Goal: Task Accomplishment & Management: Complete application form

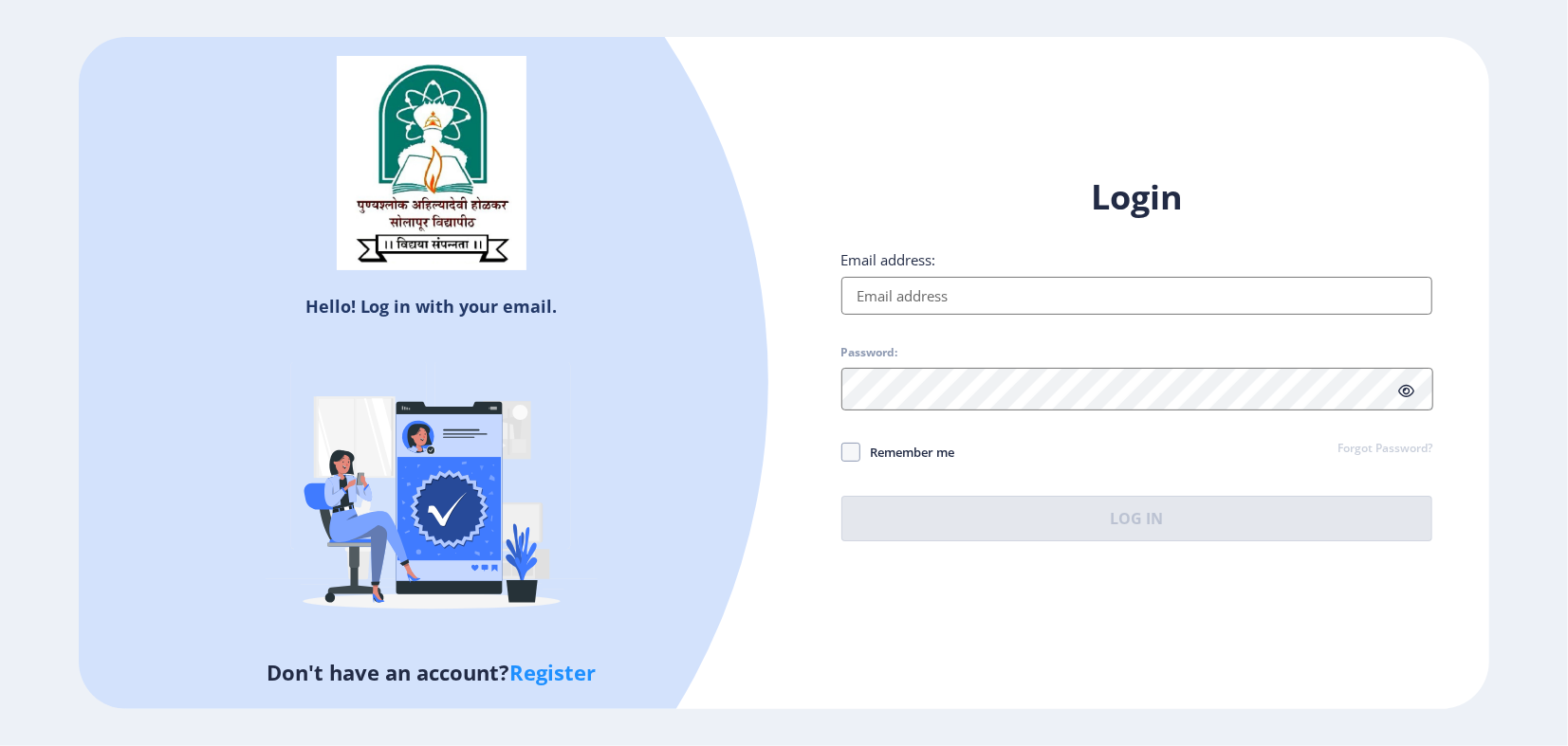
click at [941, 296] on input "Email address:" at bounding box center [1137, 296] width 592 height 38
type input "[EMAIL_ADDRESS][DOMAIN_NAME]"
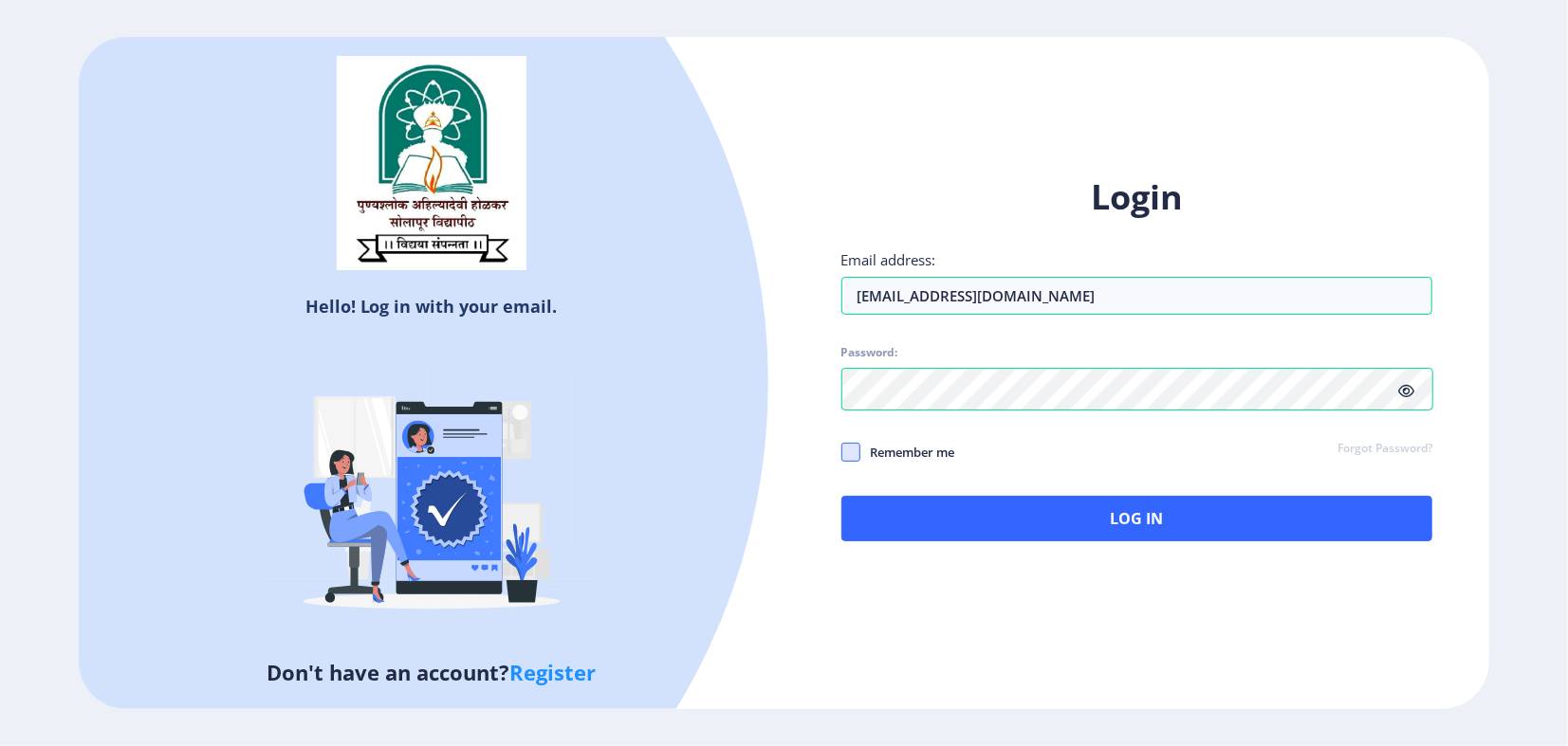
drag, startPoint x: 854, startPoint y: 461, endPoint x: 949, endPoint y: 498, distance: 102.0
click at [854, 462] on span at bounding box center [850, 451] width 19 height 19
click at [842, 452] on input "Remember me" at bounding box center [841, 451] width 1 height 1
checkbox input "true"
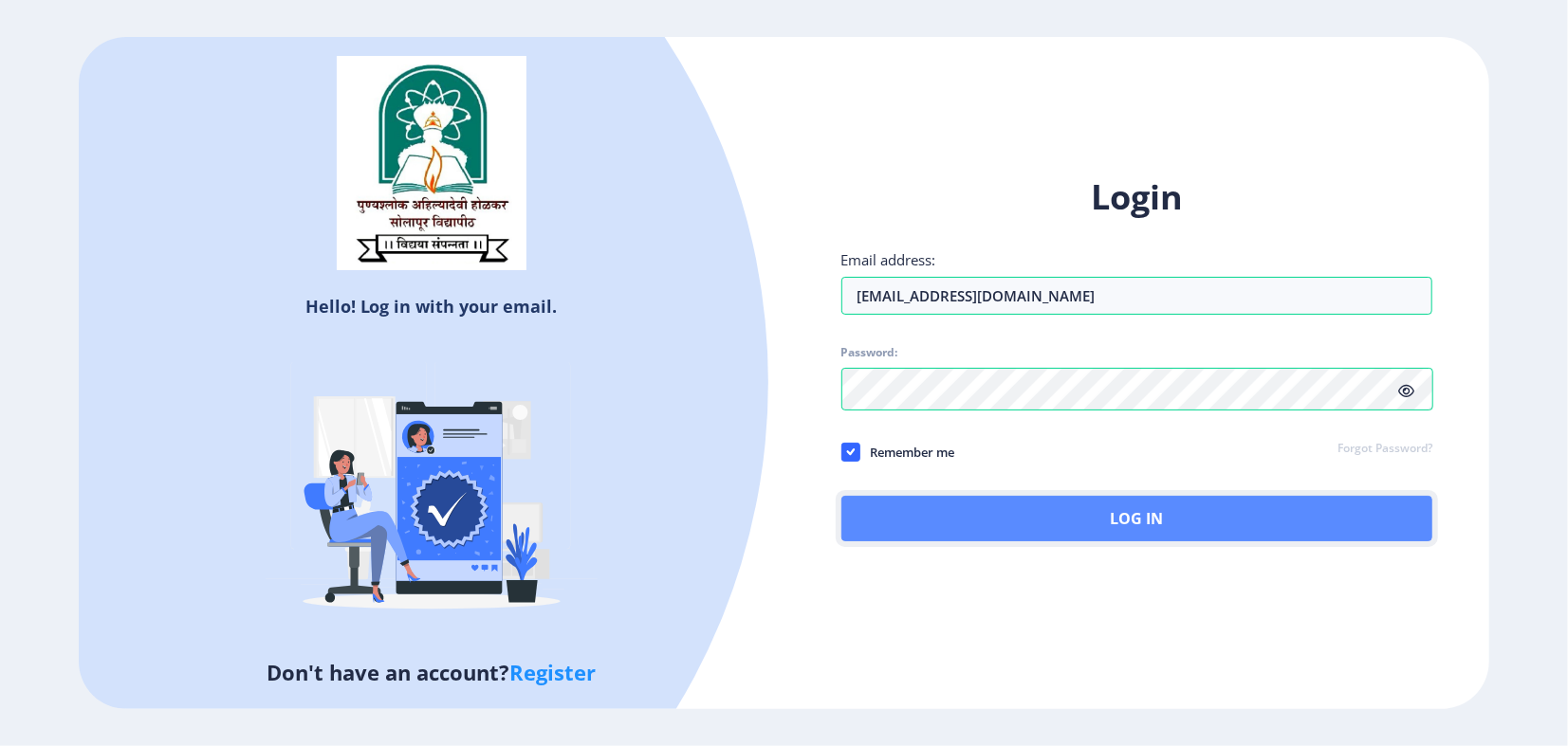
click at [1077, 536] on button "Log In" at bounding box center [1137, 519] width 592 height 45
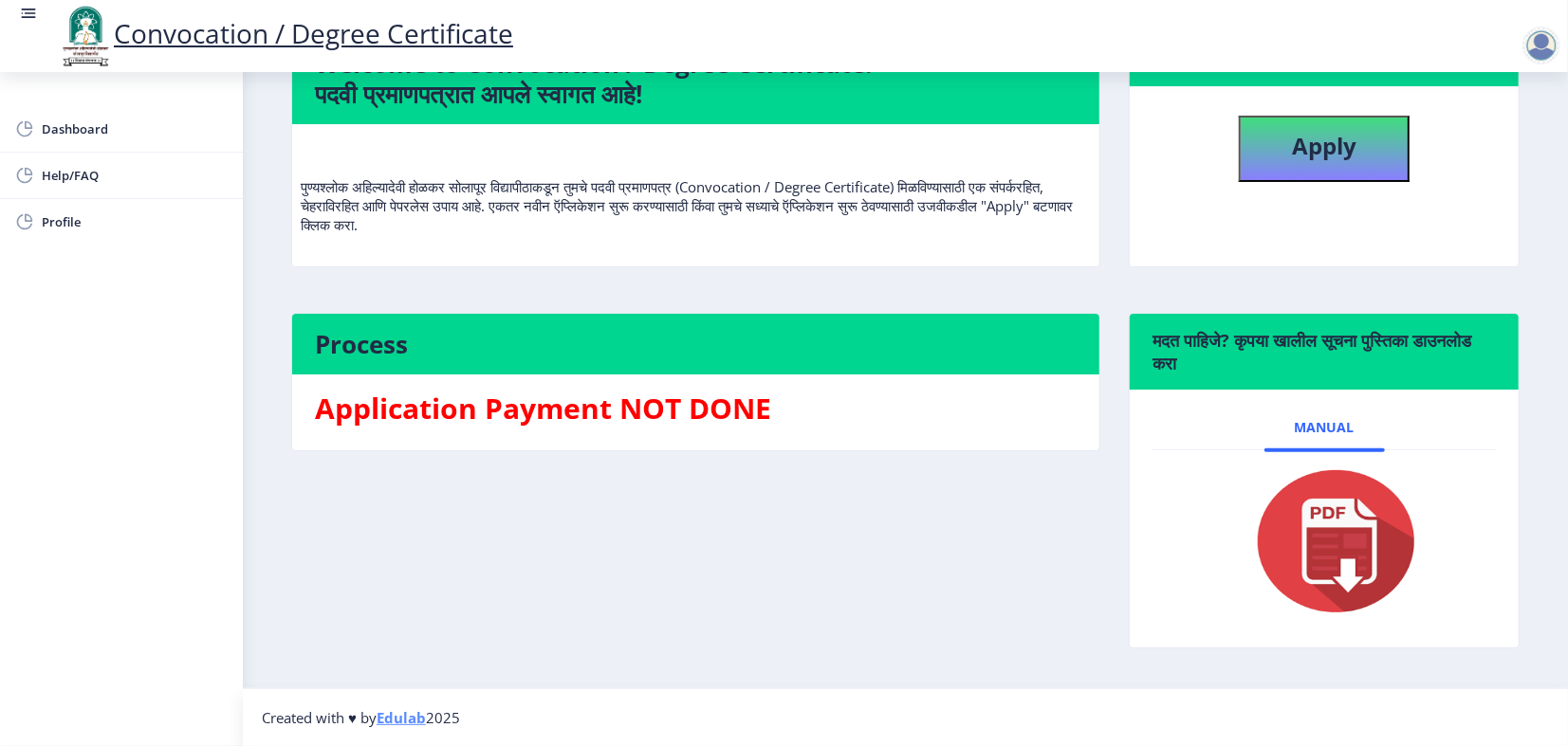
scroll to position [106, 0]
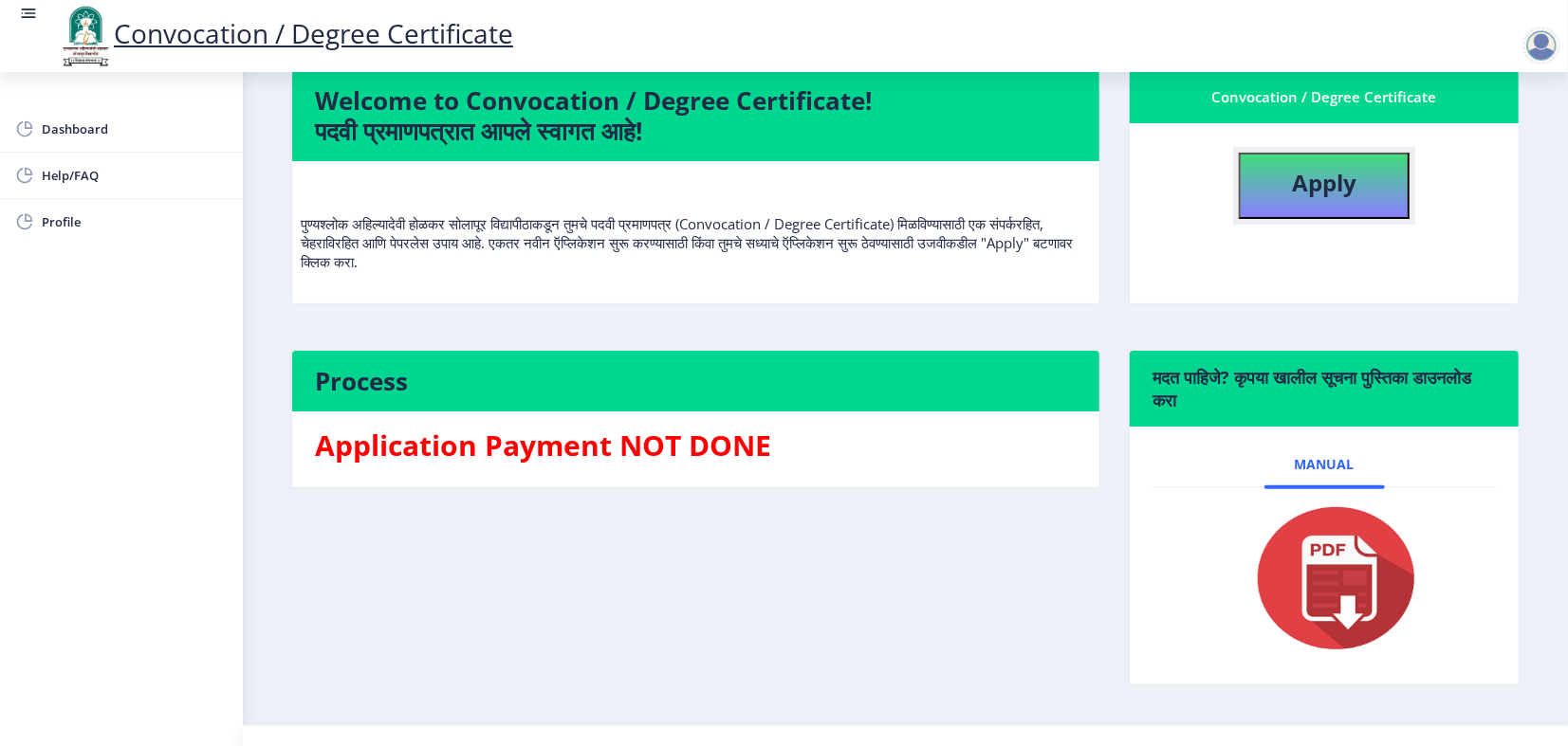
click at [1313, 198] on b "Apply" at bounding box center [1324, 182] width 65 height 31
select select
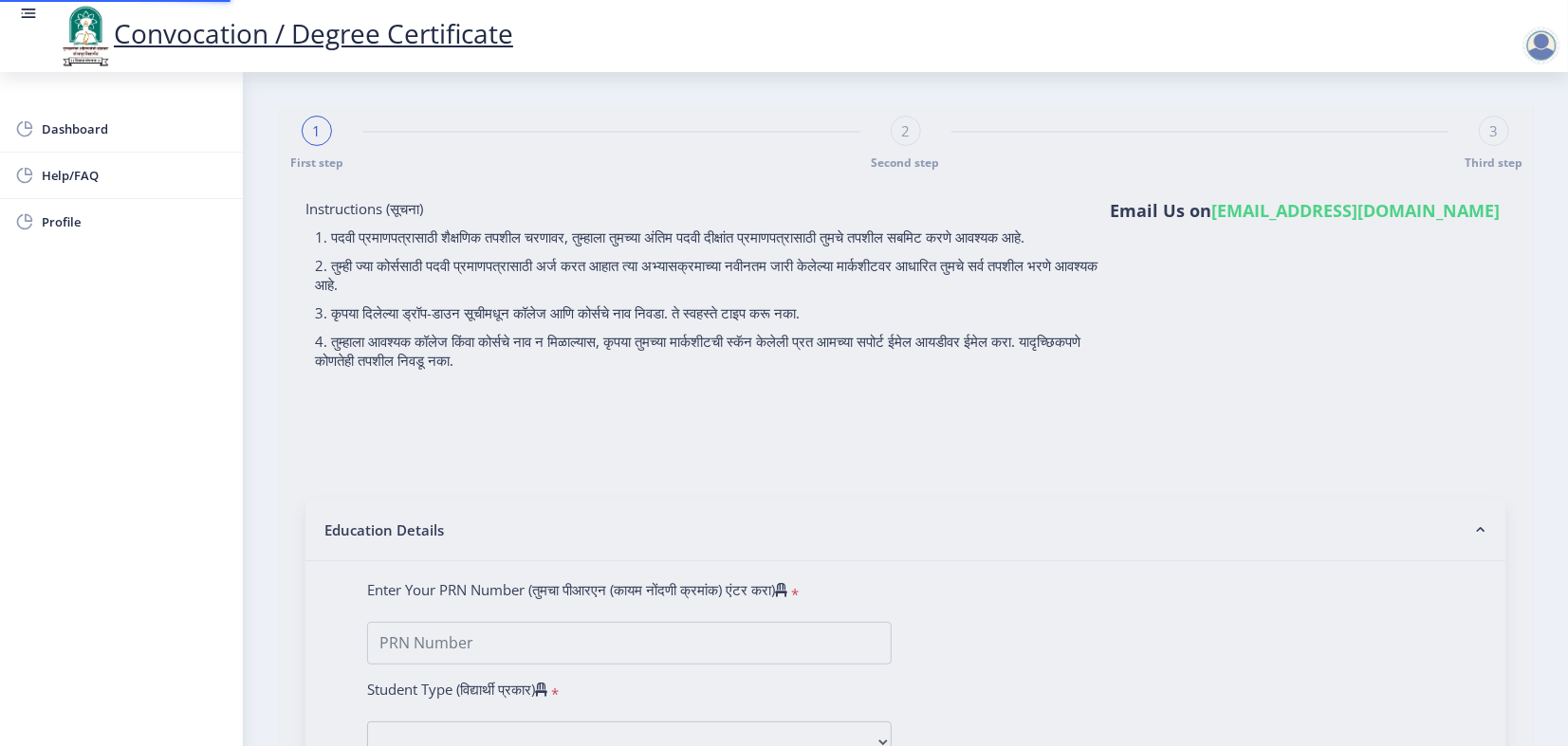
type input "2012032500132372"
select select "Regular"
select select "2015"
select select "May"
select select "FIRST CLASS"
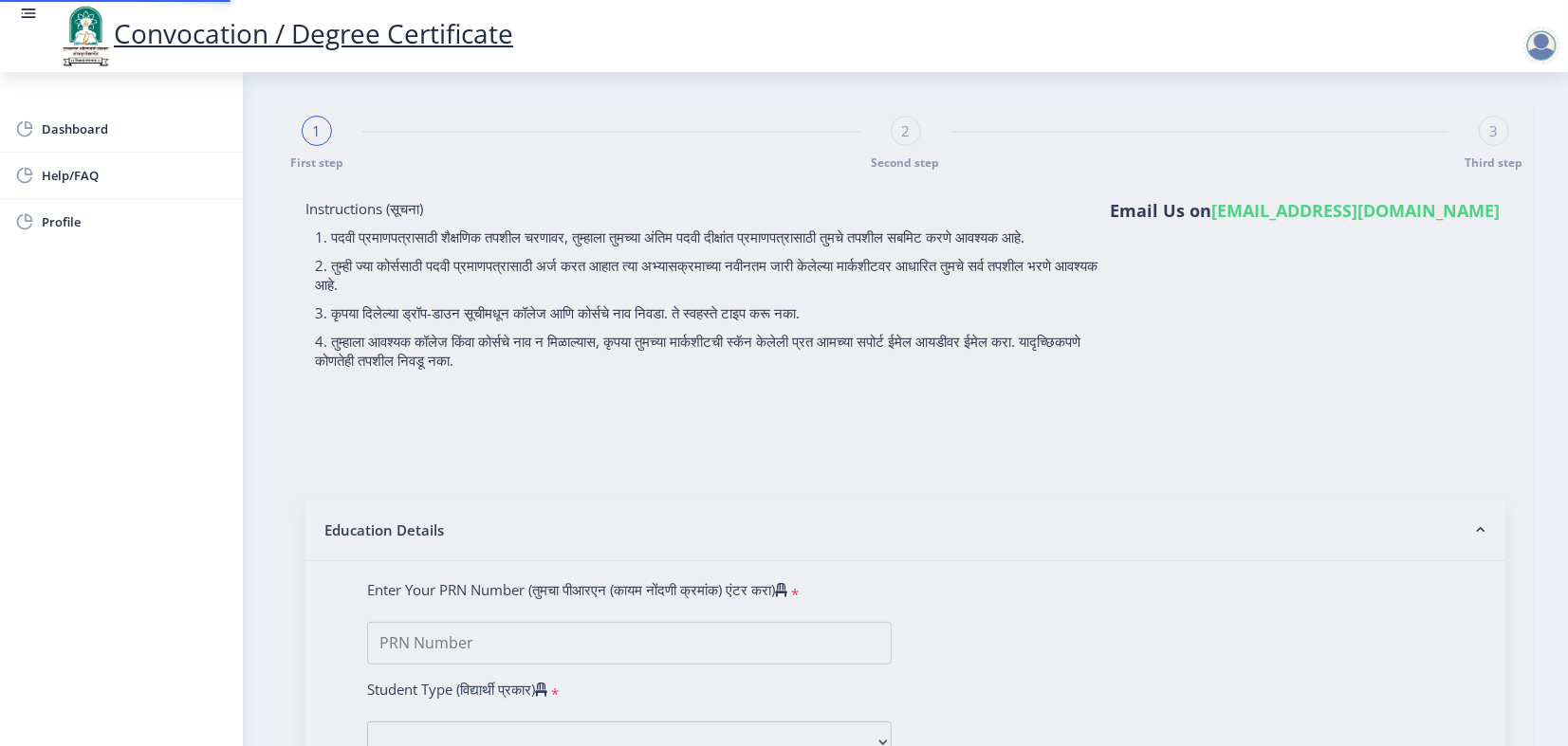
type input "349728"
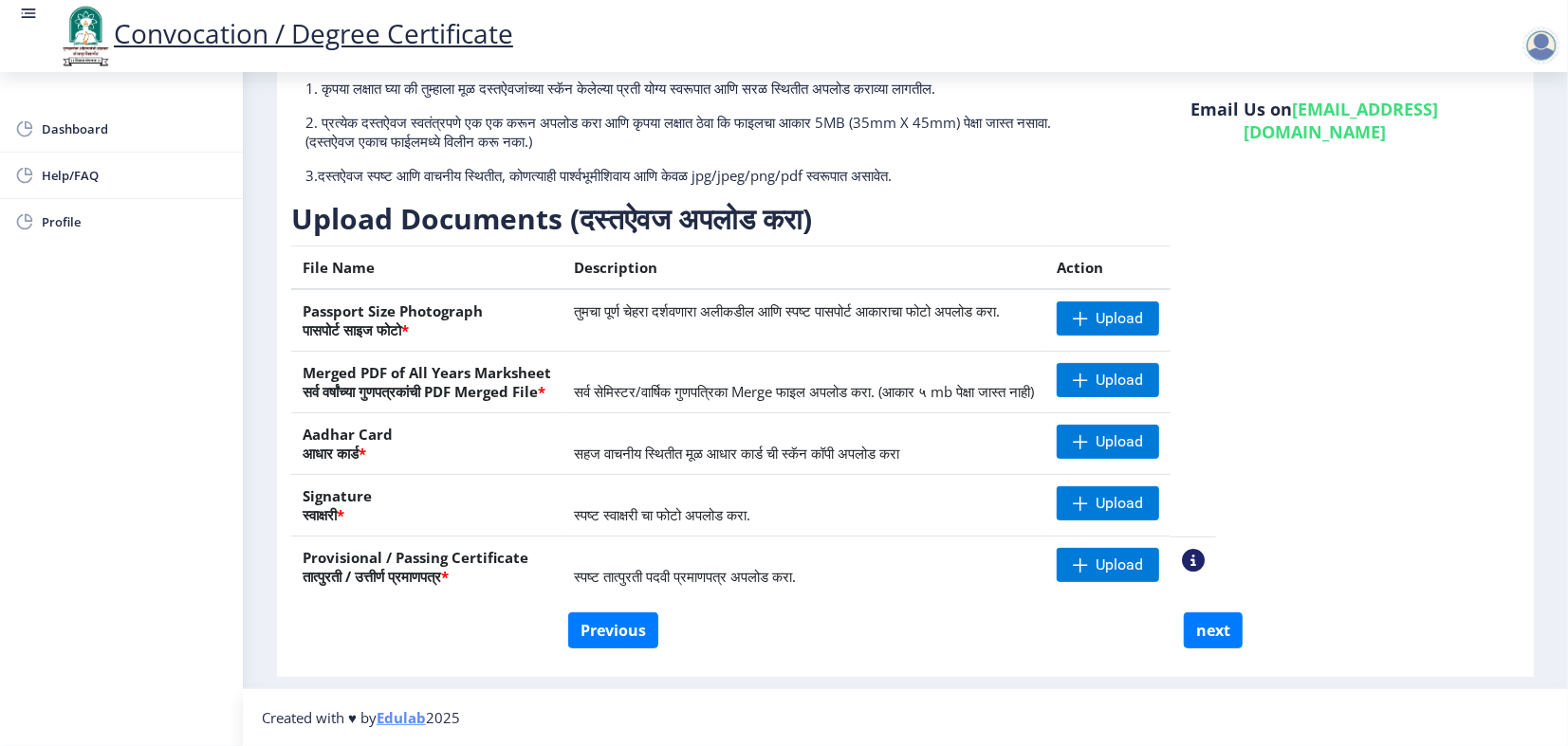
scroll to position [175, 0]
click at [1143, 328] on span "Upload" at bounding box center [1119, 318] width 47 height 19
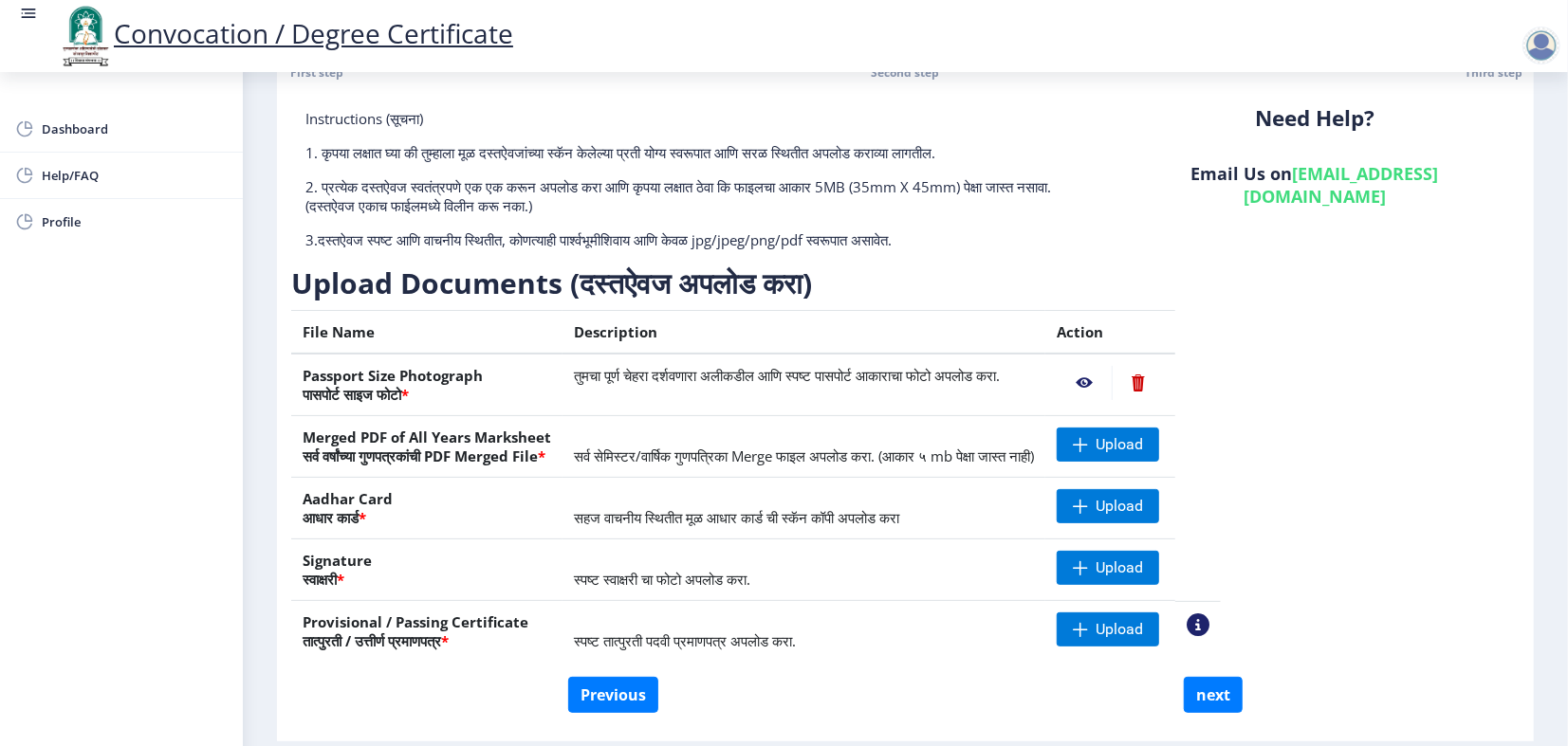
scroll to position [281, 0]
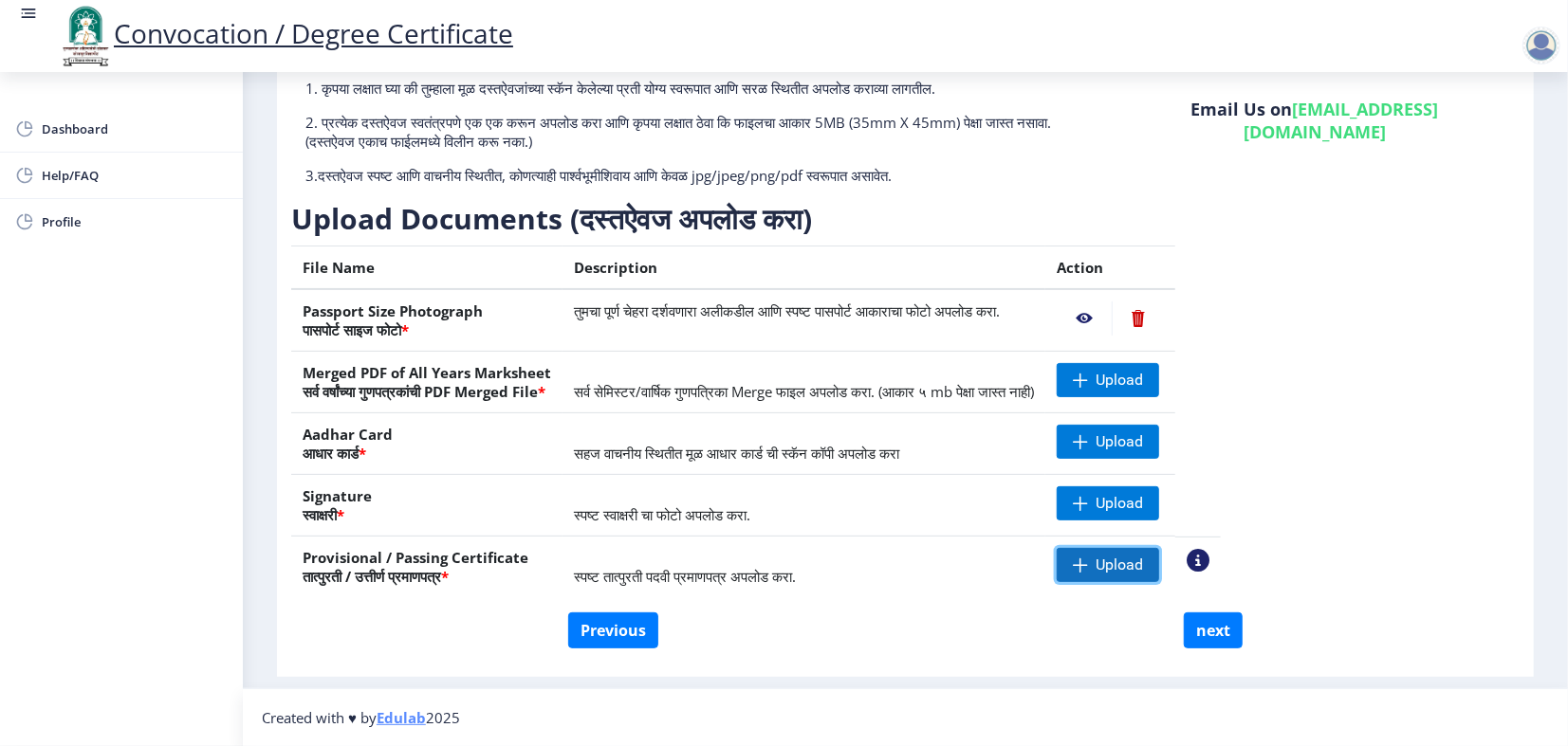
click at [1143, 556] on span "Upload" at bounding box center [1119, 565] width 47 height 19
click at [1160, 487] on span "Upload" at bounding box center [1108, 503] width 103 height 34
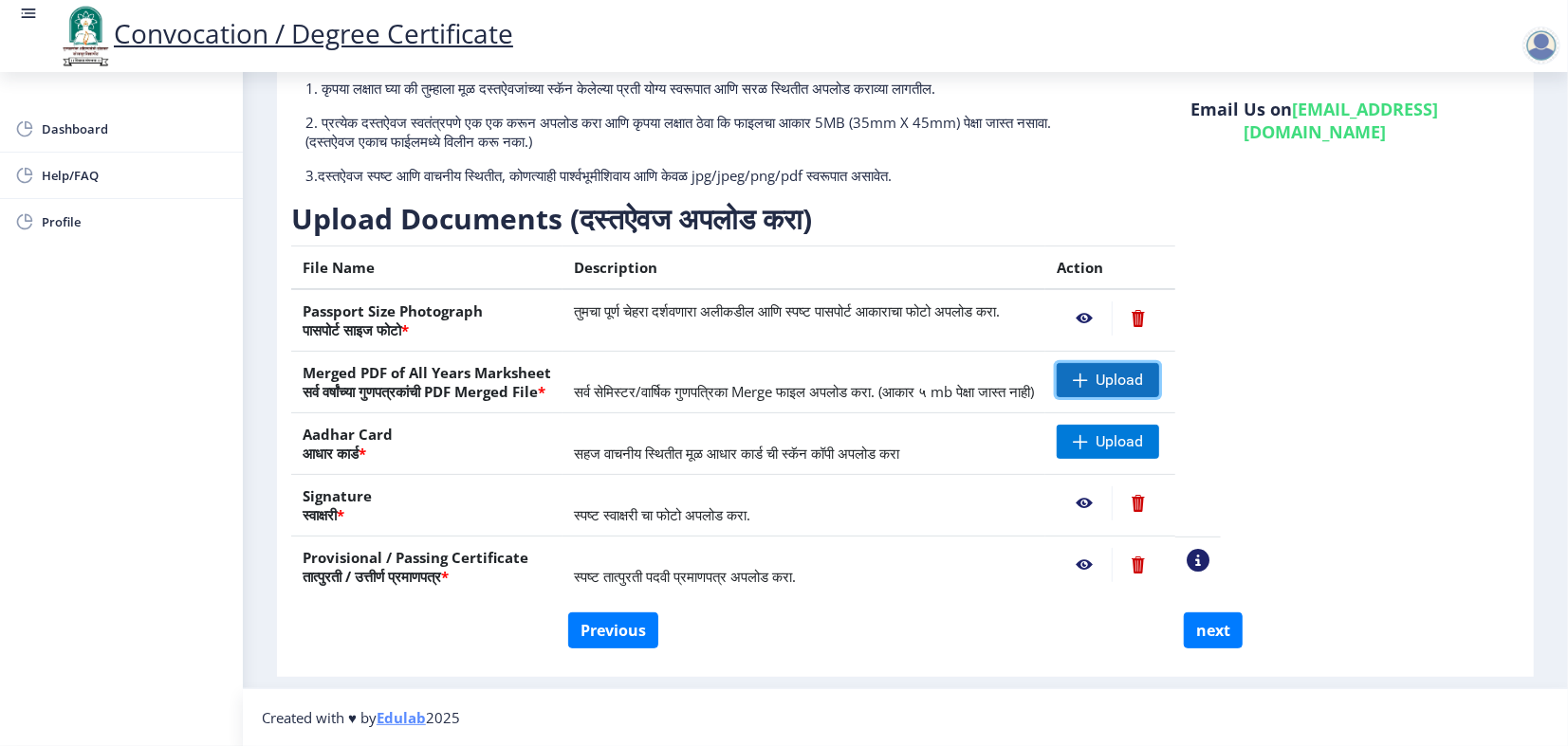
click at [1160, 363] on span "Upload" at bounding box center [1108, 380] width 103 height 34
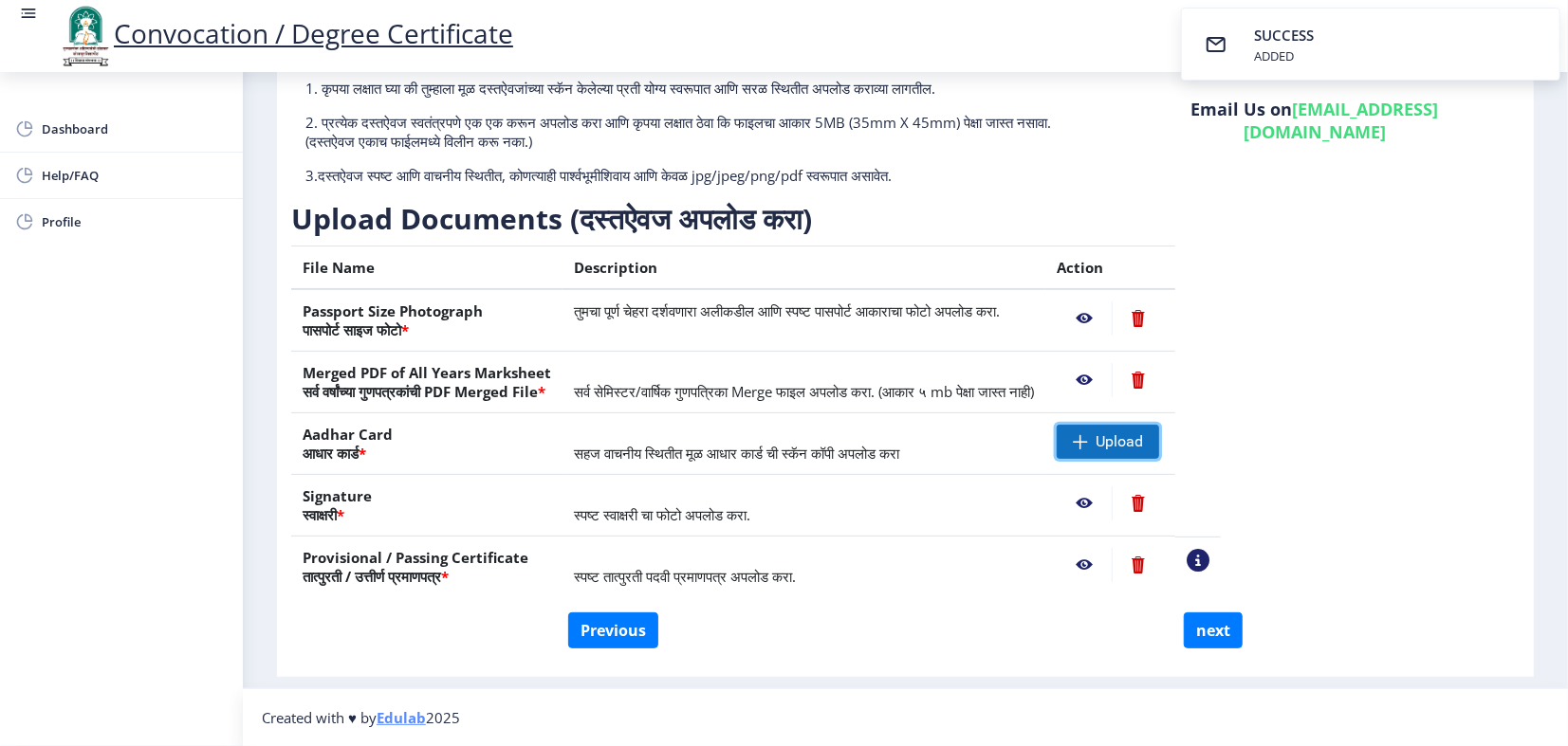
click at [1143, 433] on span "Upload" at bounding box center [1119, 442] width 47 height 19
click at [1208, 629] on button "next" at bounding box center [1213, 630] width 59 height 36
select select
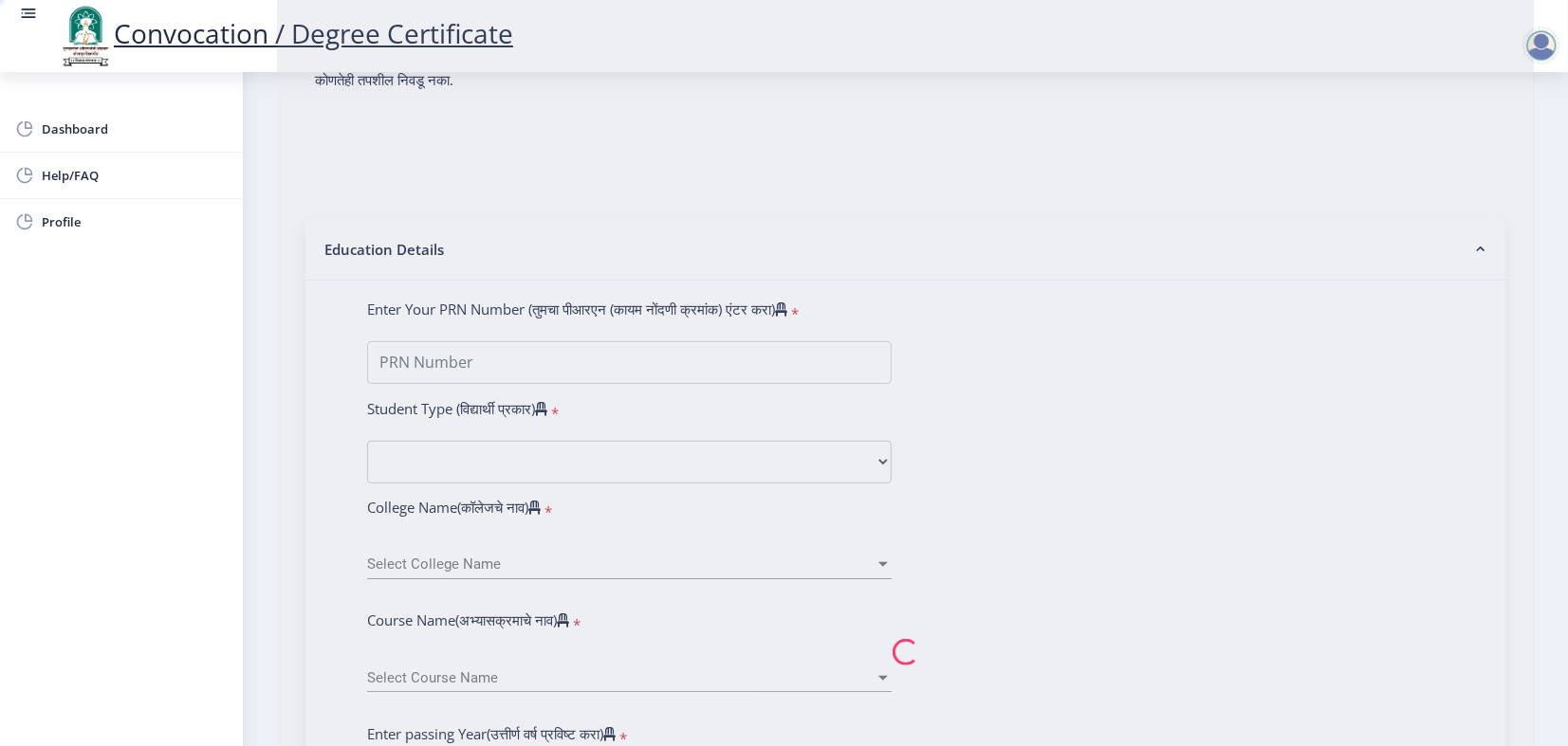
type input "PATIL JYOTI VIJAY"
type input "URMILA"
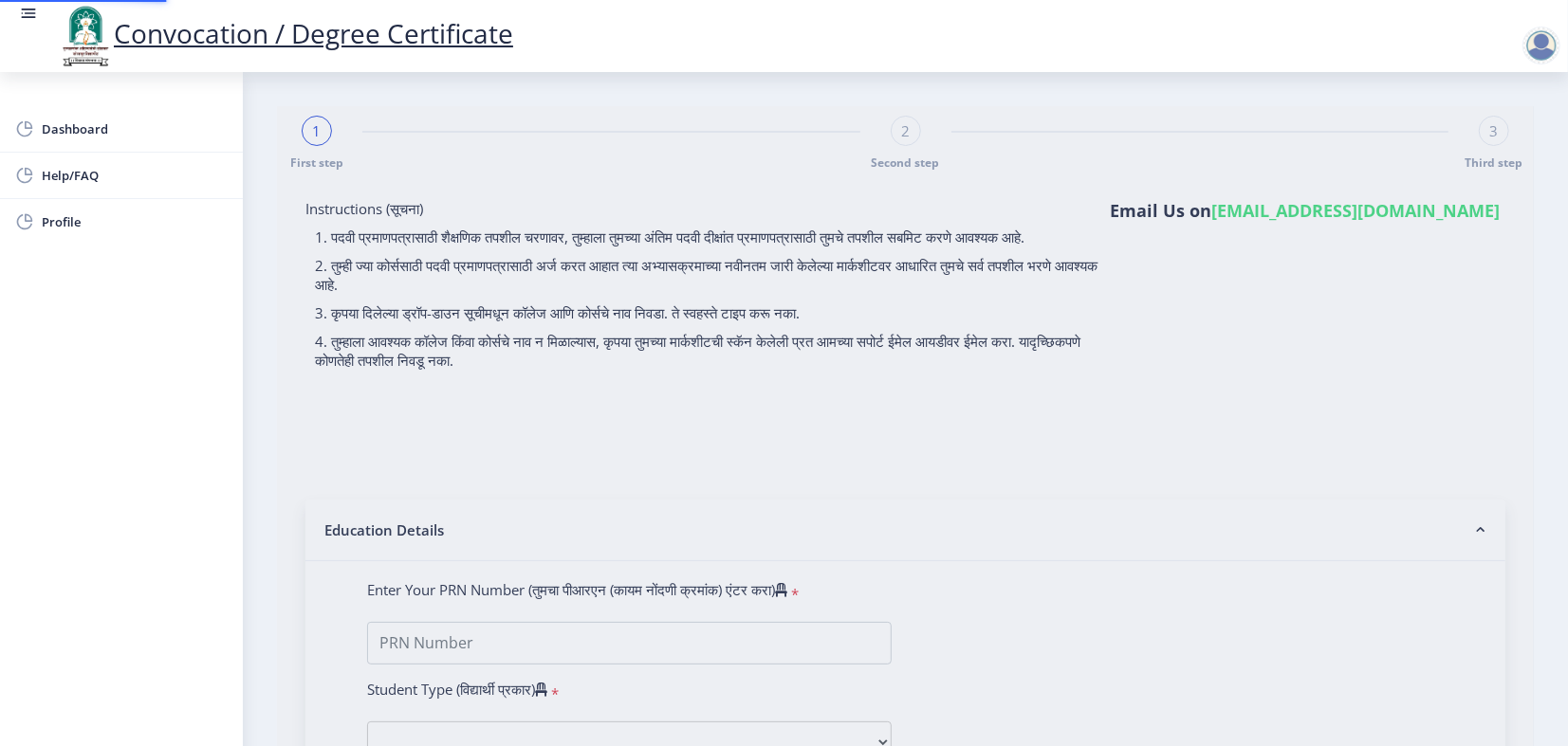
select select
type input "2012032500132372"
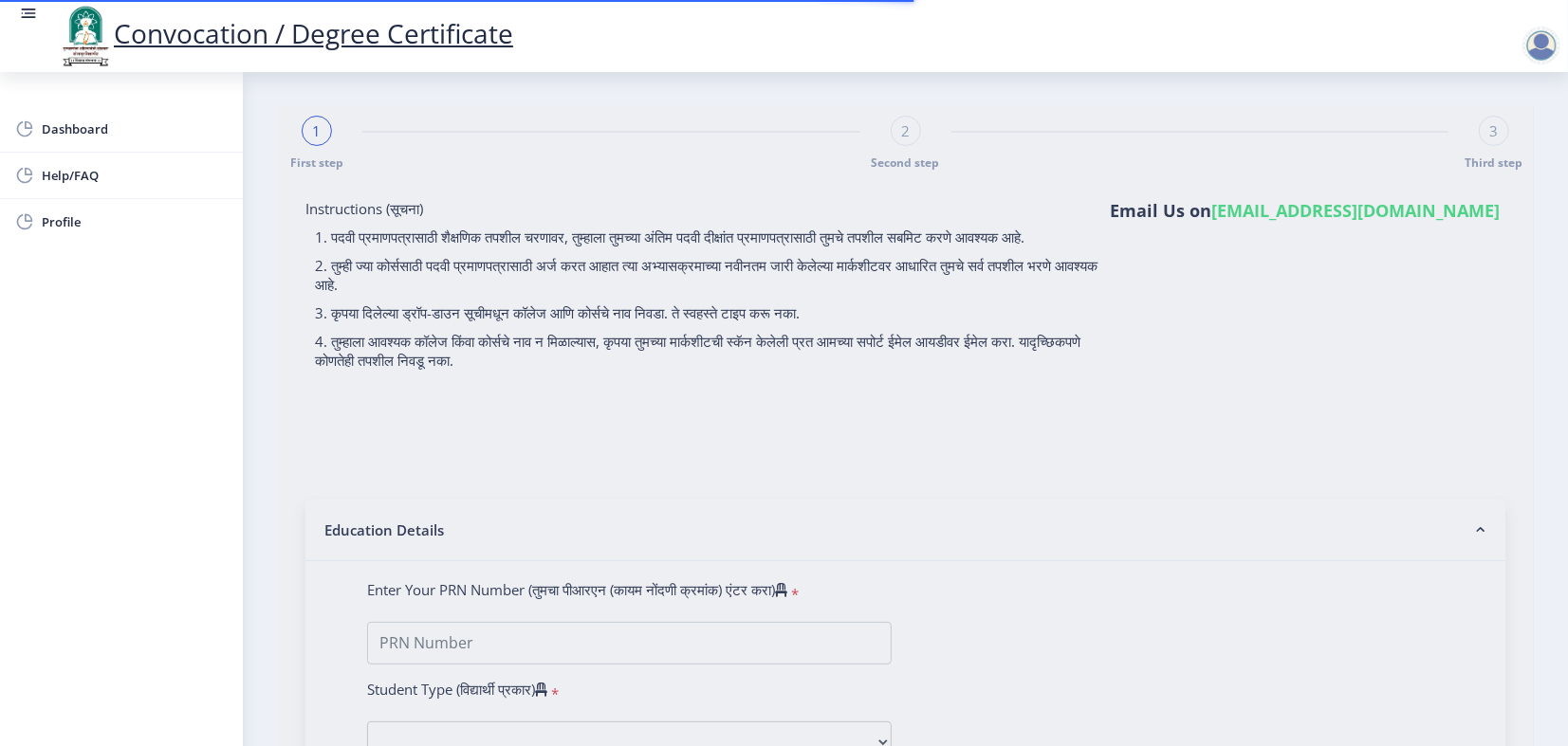
select select "Regular"
select select "2015"
select select "May"
select select "FIRST CLASS"
type input "349728"
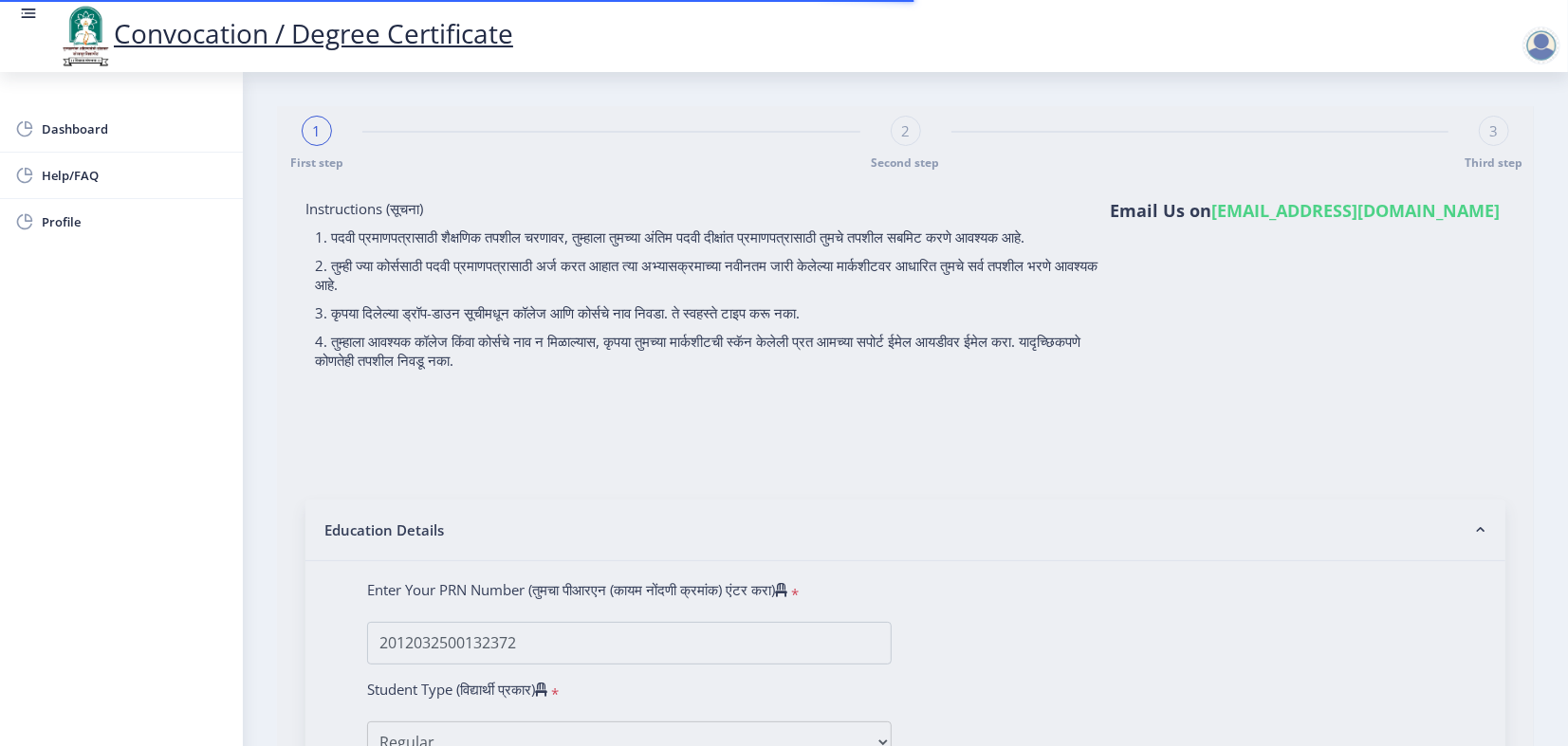
select select "Mathematics"
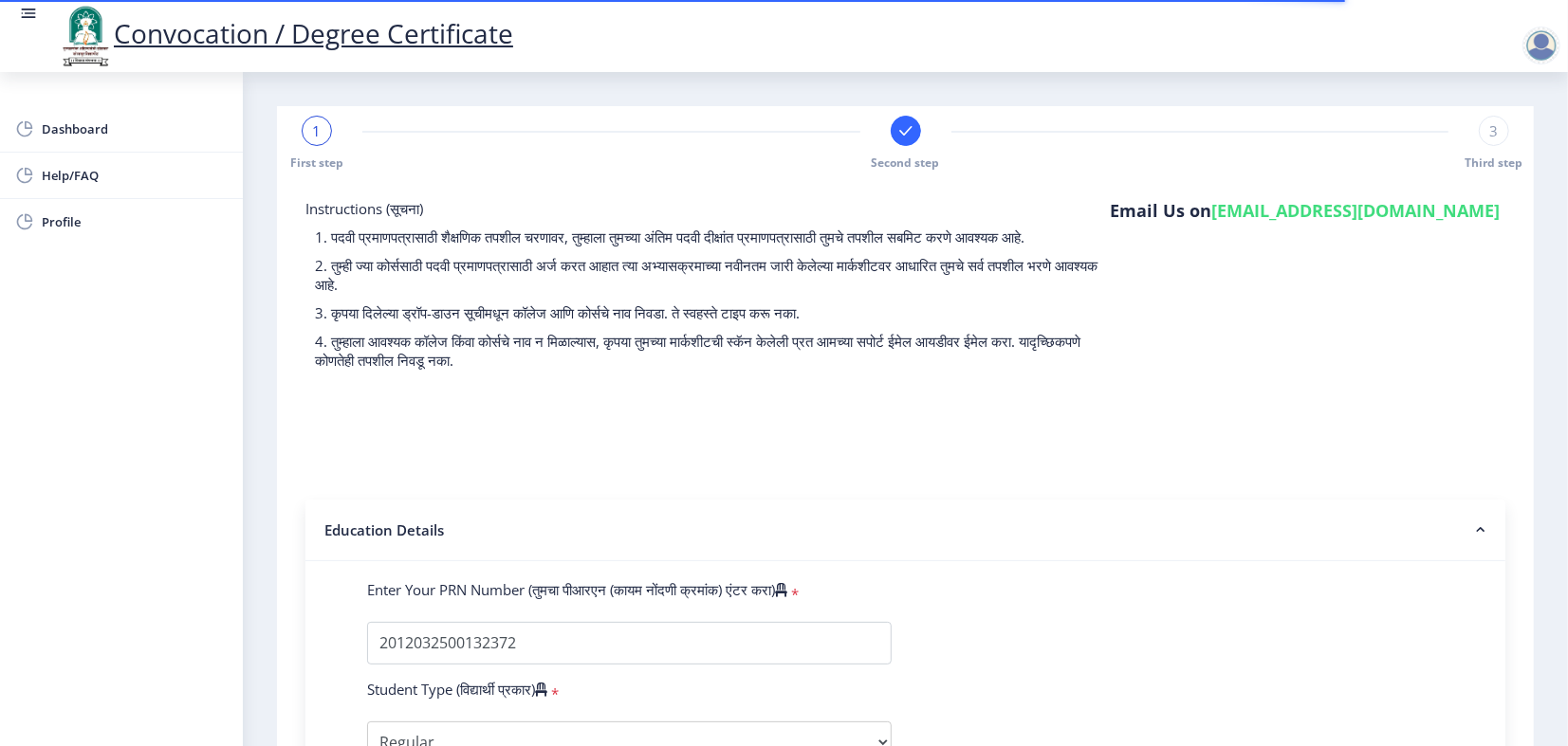
select select
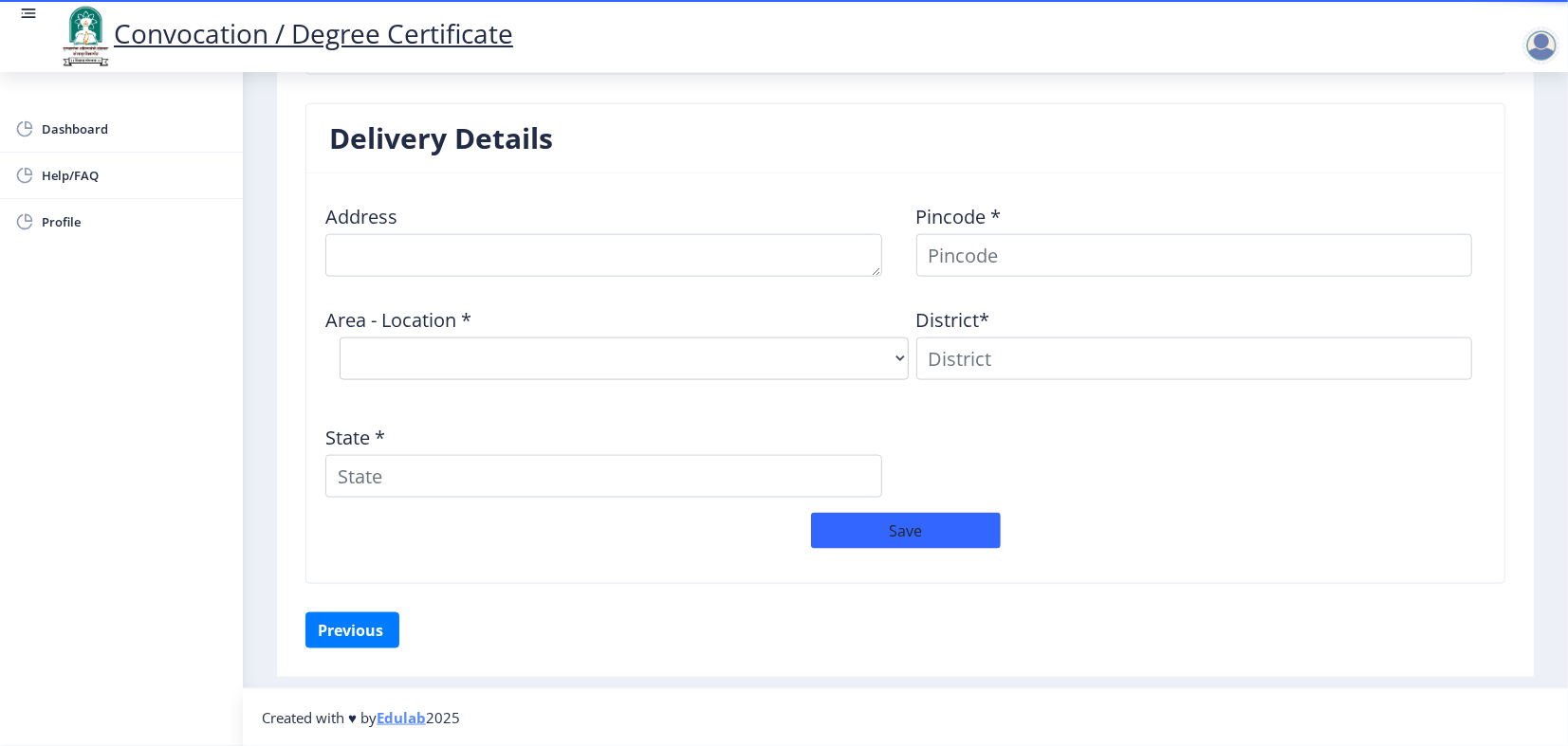
scroll to position [1580, 0]
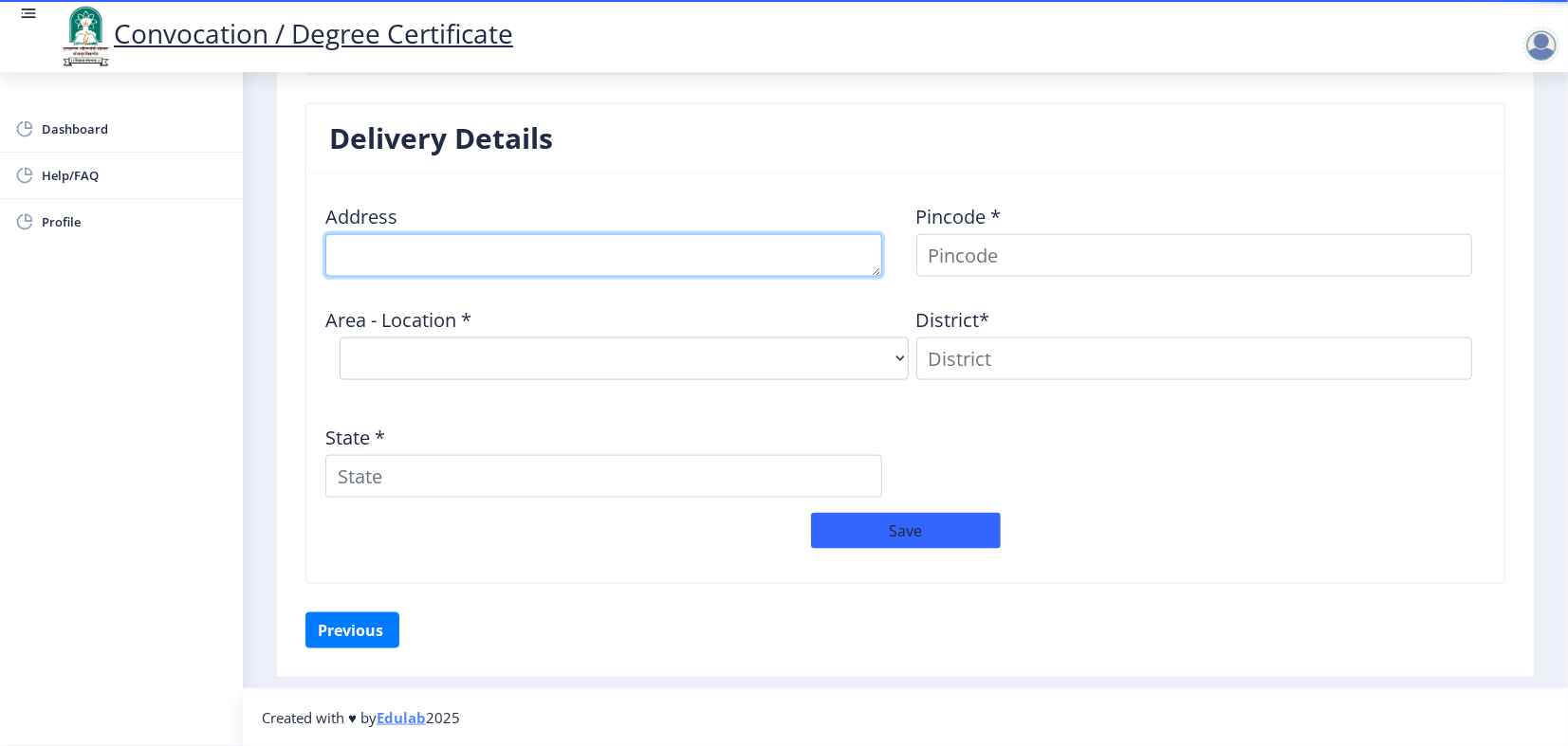
click at [731, 277] on textarea at bounding box center [603, 256] width 557 height 43
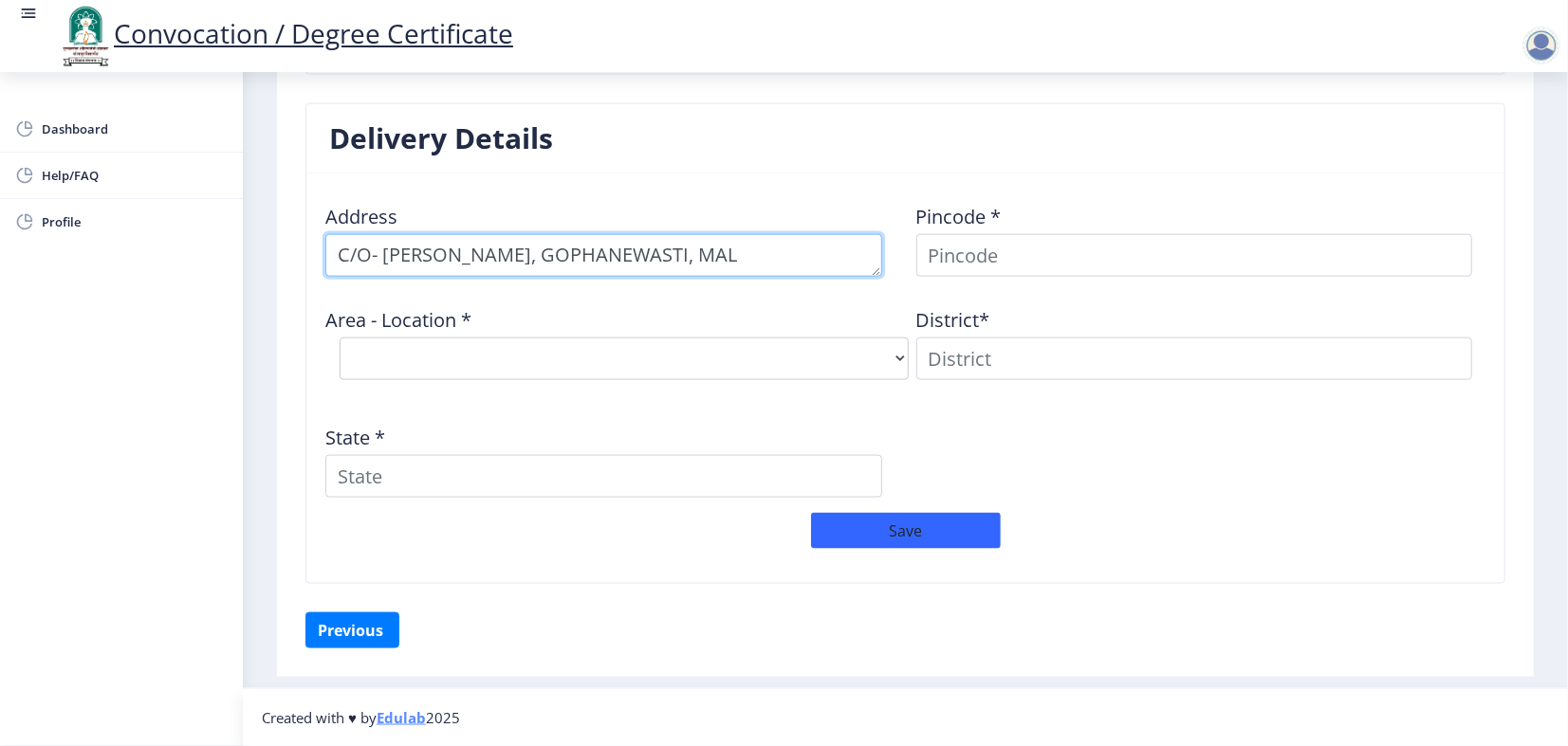
scroll to position [22, 0]
type textarea "C/O- ADITYA SHRIKANT GOPHANE, GOPHANEWASTI, MALEGAON BK, TAL- BARAMATI, DIST-PU…"
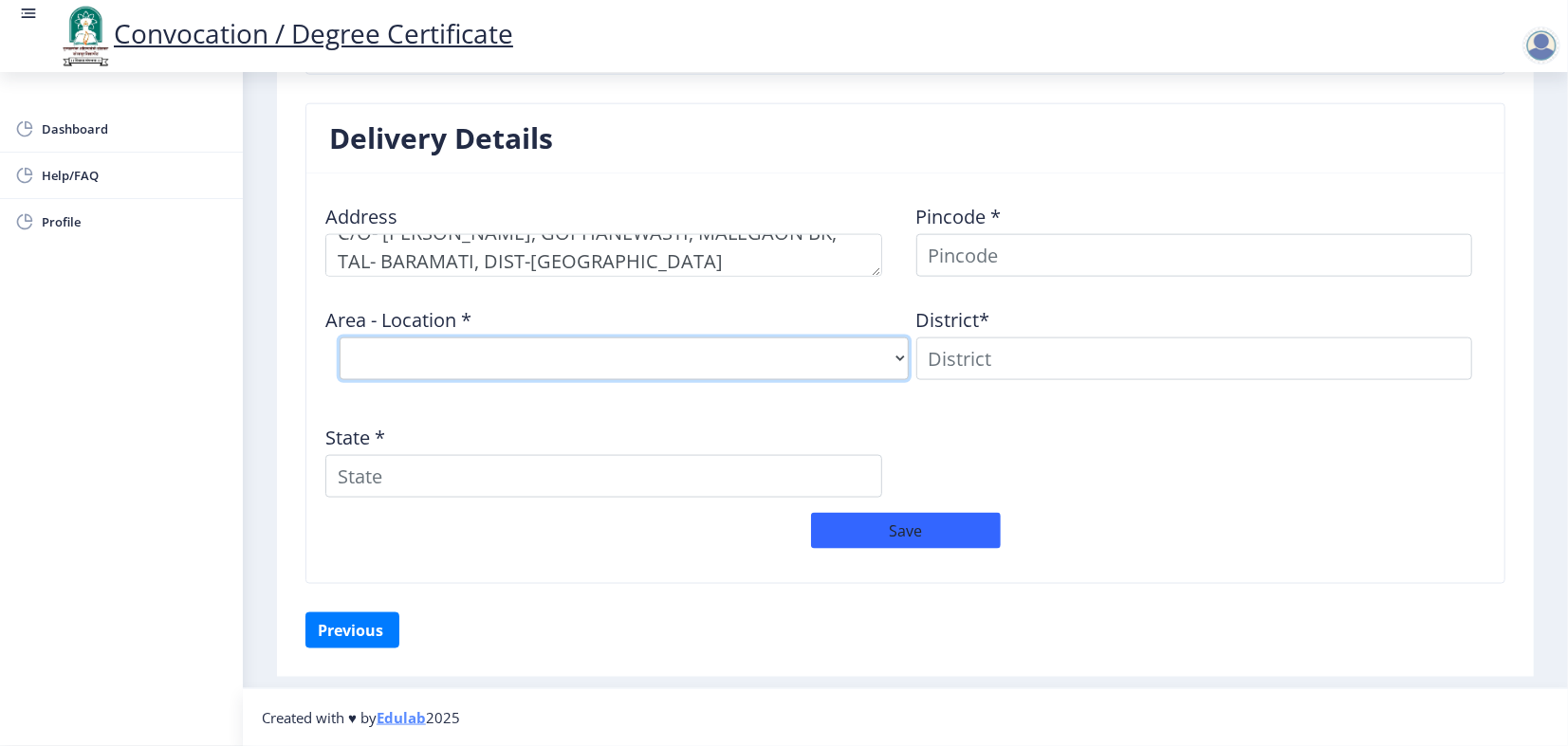
click at [546, 380] on select "Select Area Location" at bounding box center [624, 359] width 569 height 43
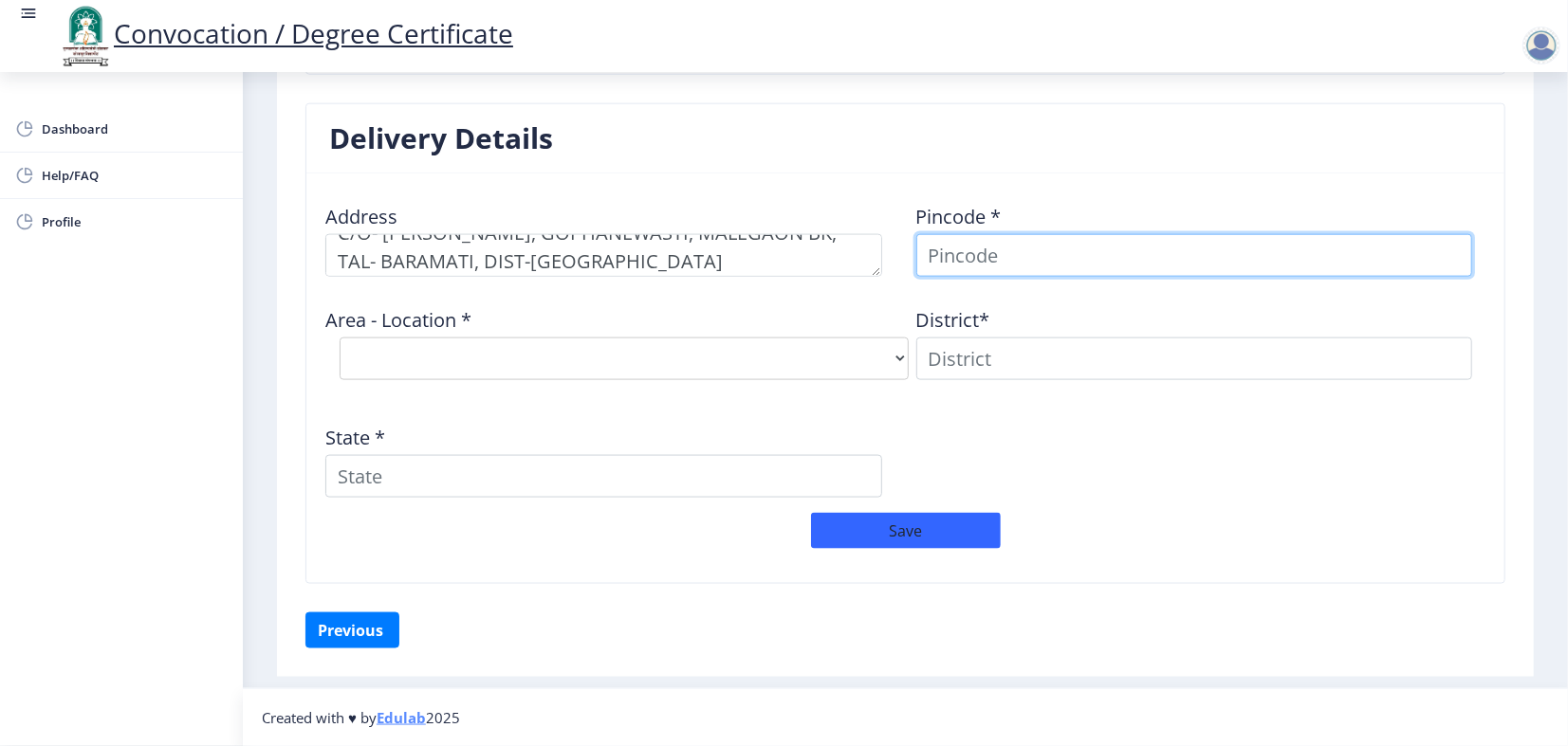
click at [1017, 277] on input at bounding box center [1195, 256] width 557 height 43
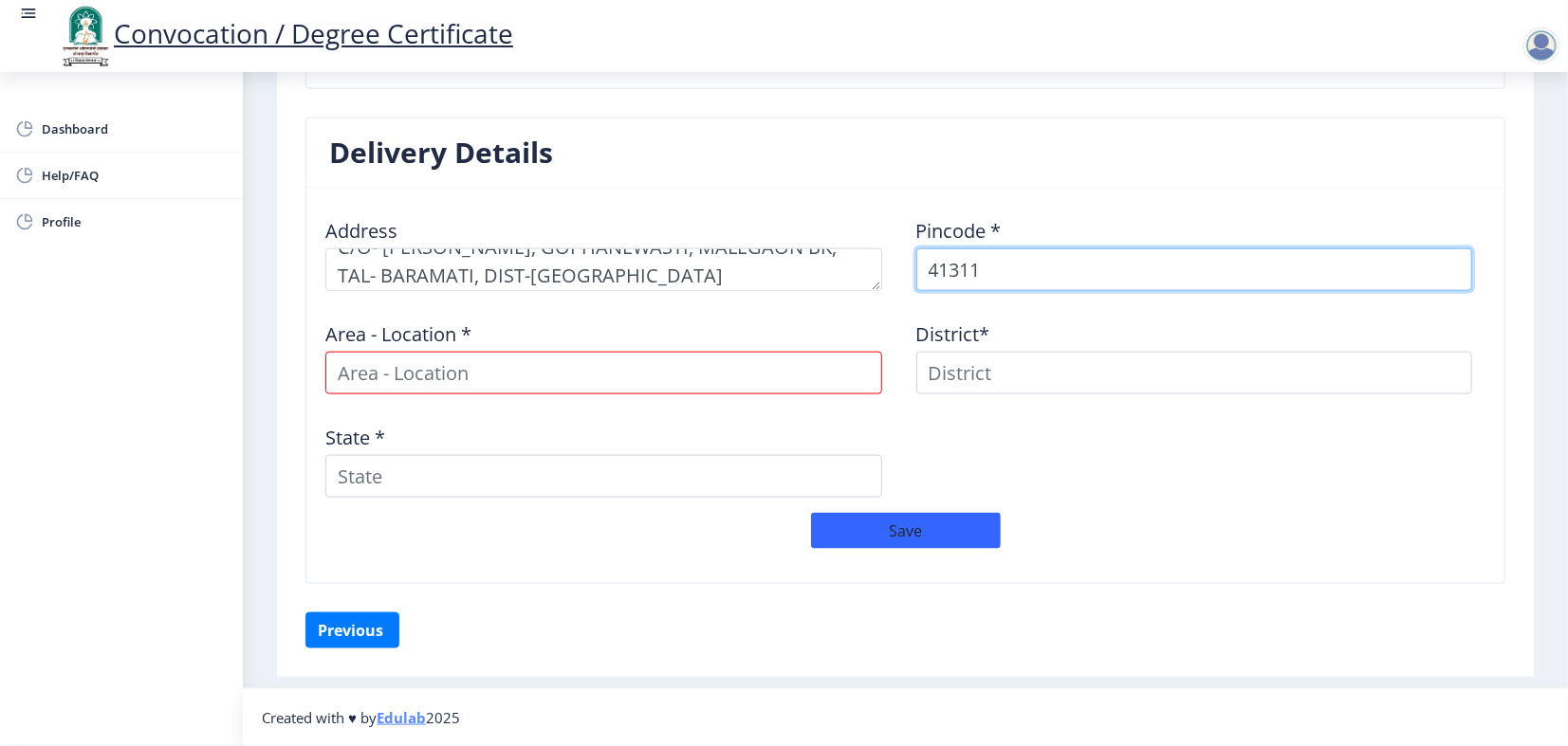
type input "413115"
select select
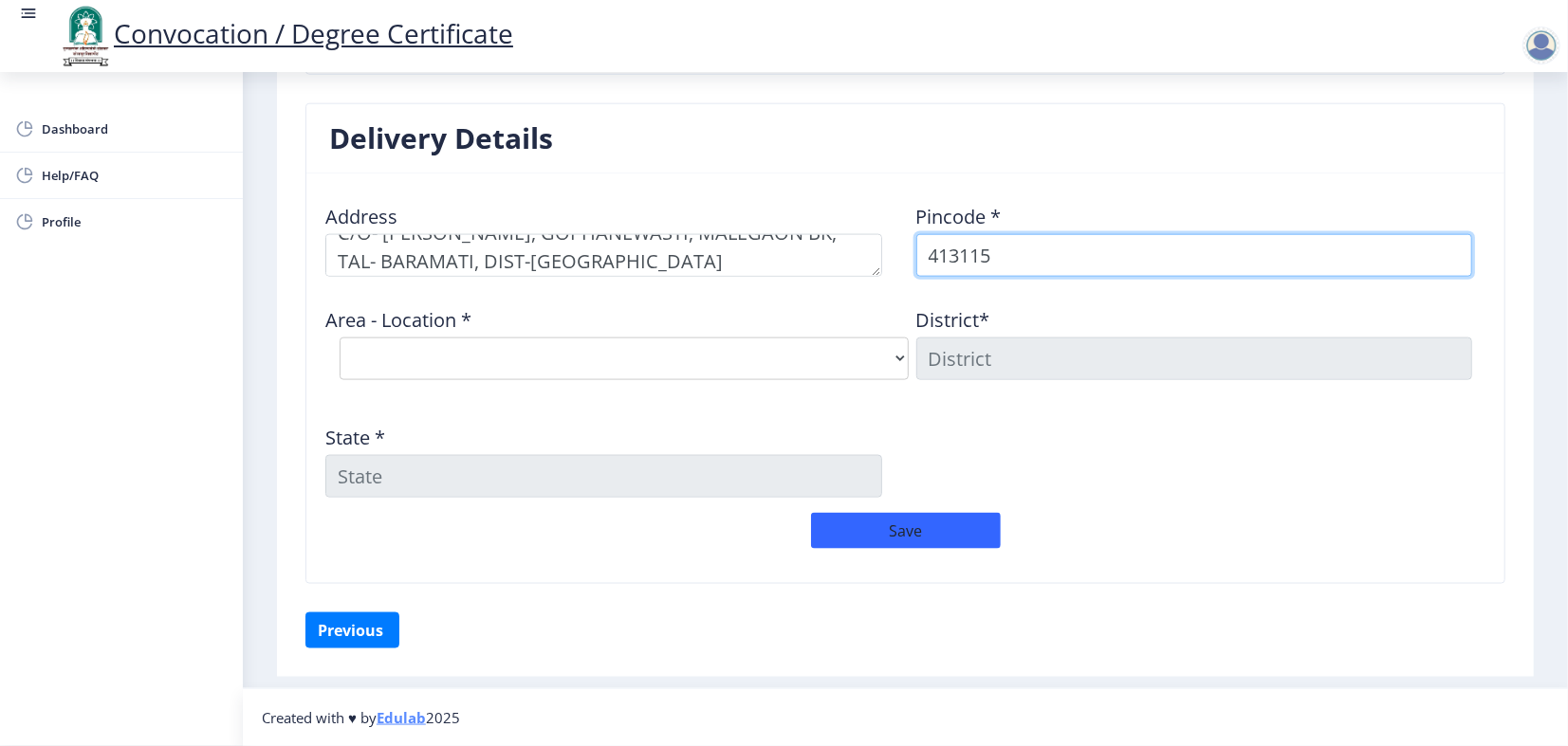
type input "413115"
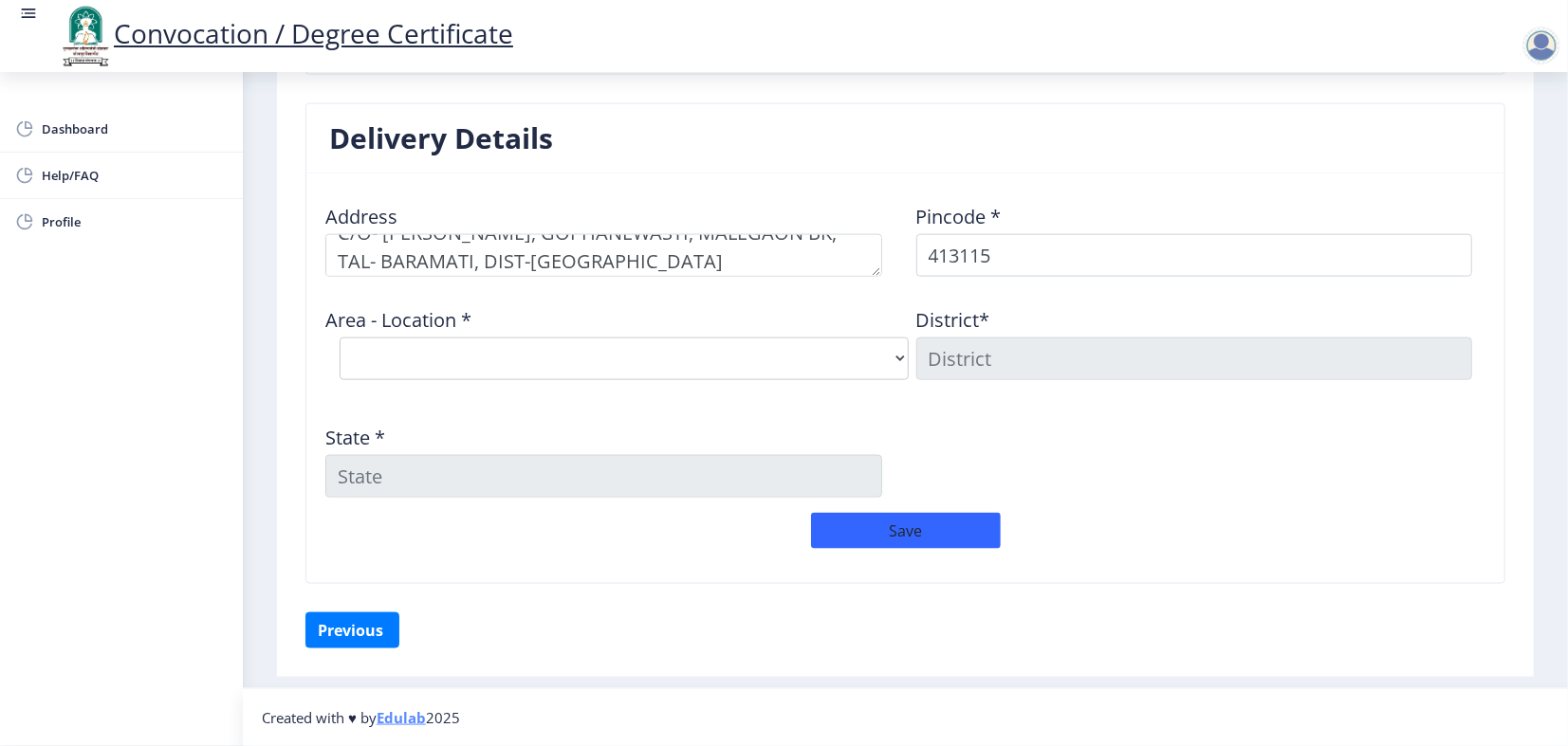
drag, startPoint x: 1159, startPoint y: 569, endPoint x: 935, endPoint y: 495, distance: 235.9
click at [1159, 513] on div "Address Pincode * 413115 Area - Location * Select Area Location Malegaon BK S.O…" at bounding box center [906, 350] width 1181 height 324
click at [713, 380] on select "Select Area Location Malegaon BK S.O Malegaon IRR Colony B.O" at bounding box center [624, 359] width 569 height 43
select select "1: Object"
click at [378, 380] on select "Select Area Location Malegaon BK S.O Malegaon IRR Colony B.O" at bounding box center [624, 359] width 569 height 43
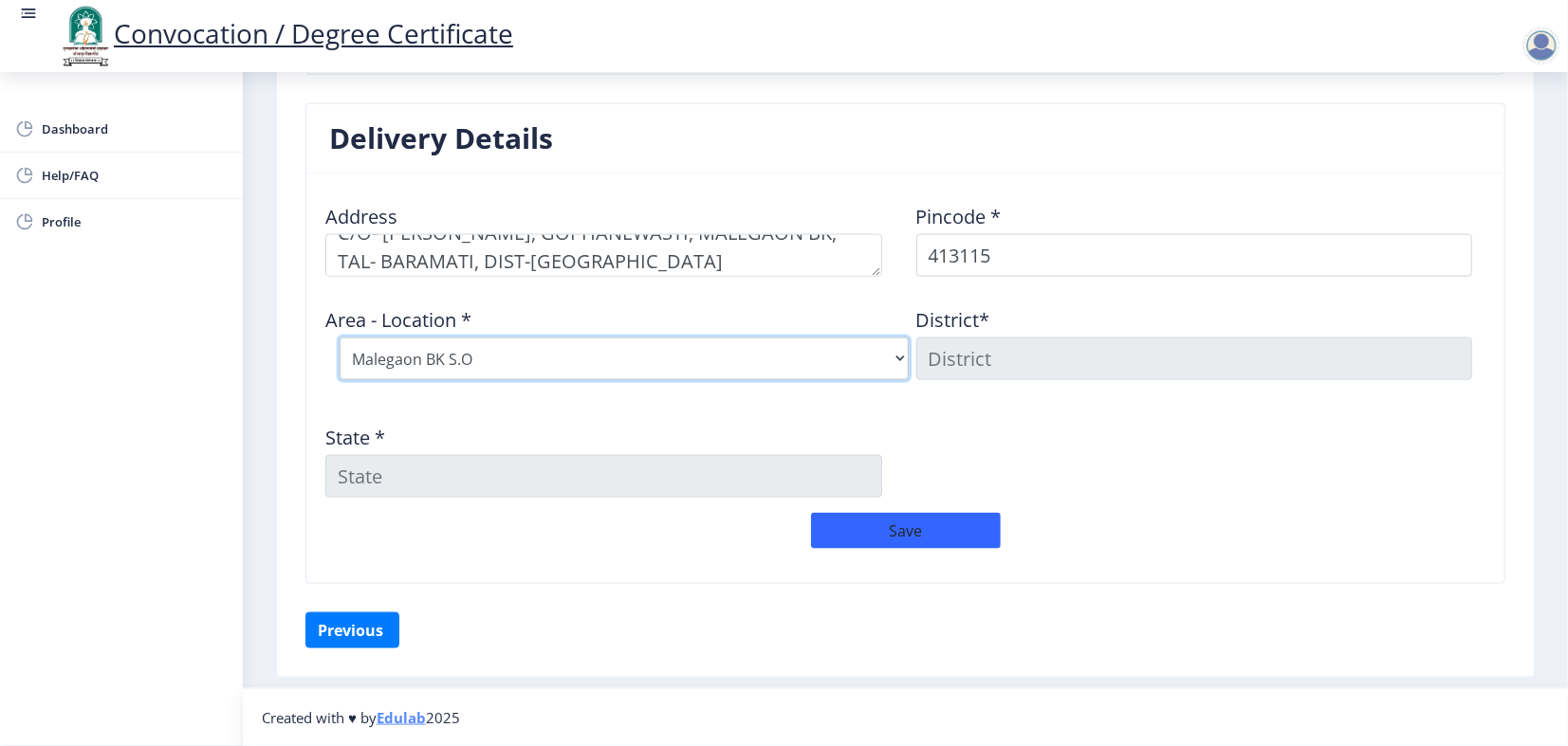
type input "PUNE"
type input "Maharashtra"
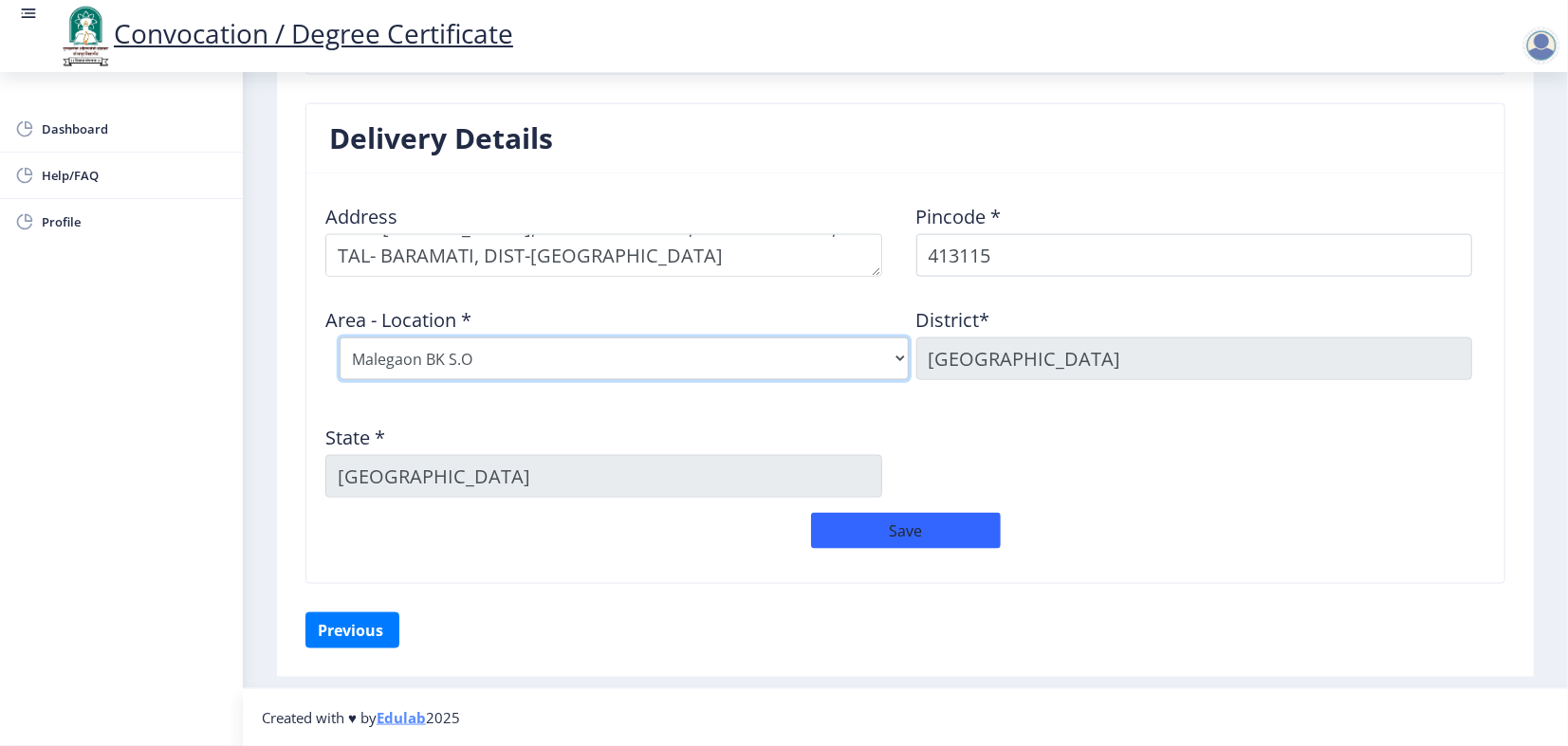
scroll to position [1723, 0]
click at [904, 513] on button "Save" at bounding box center [906, 531] width 190 height 36
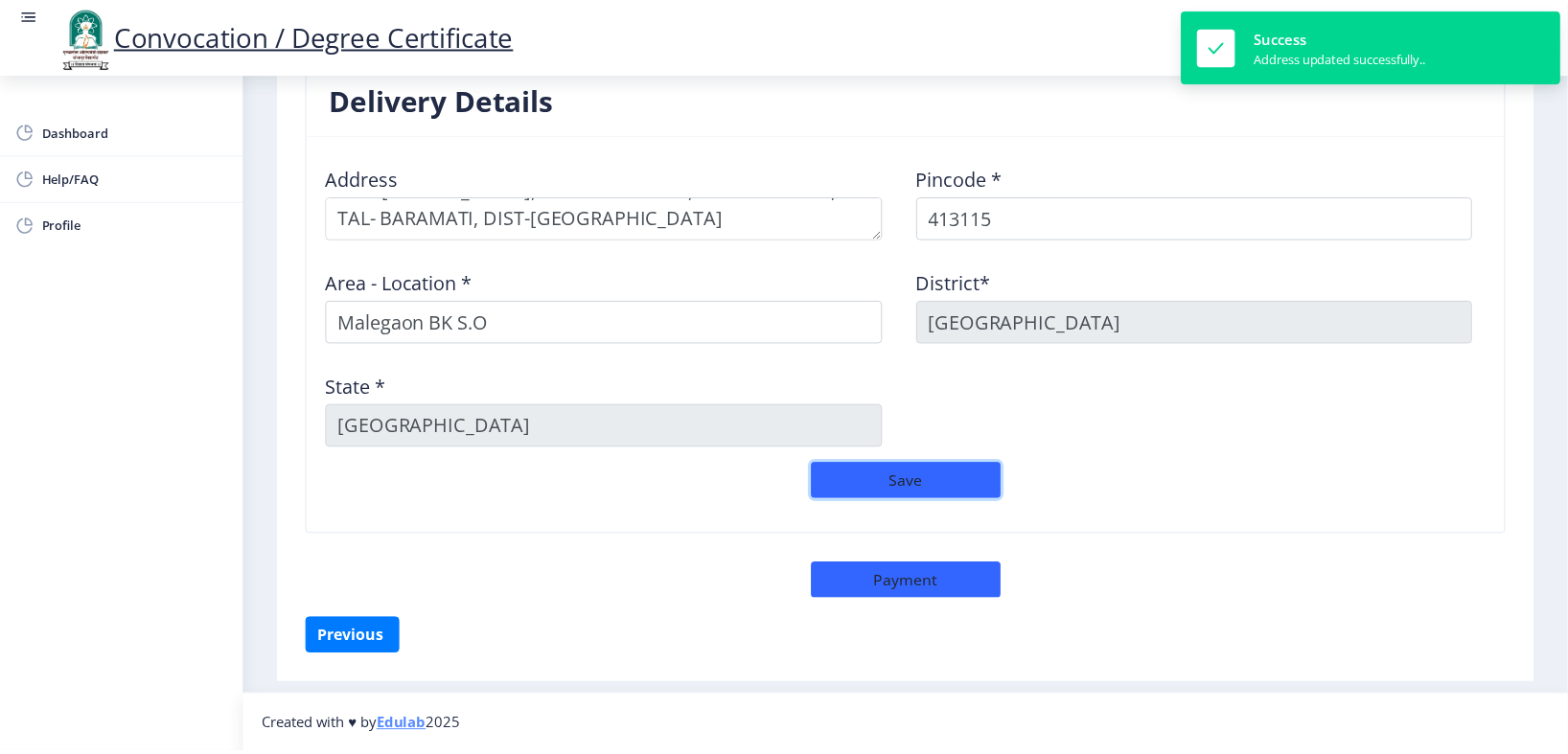
scroll to position [1786, 0]
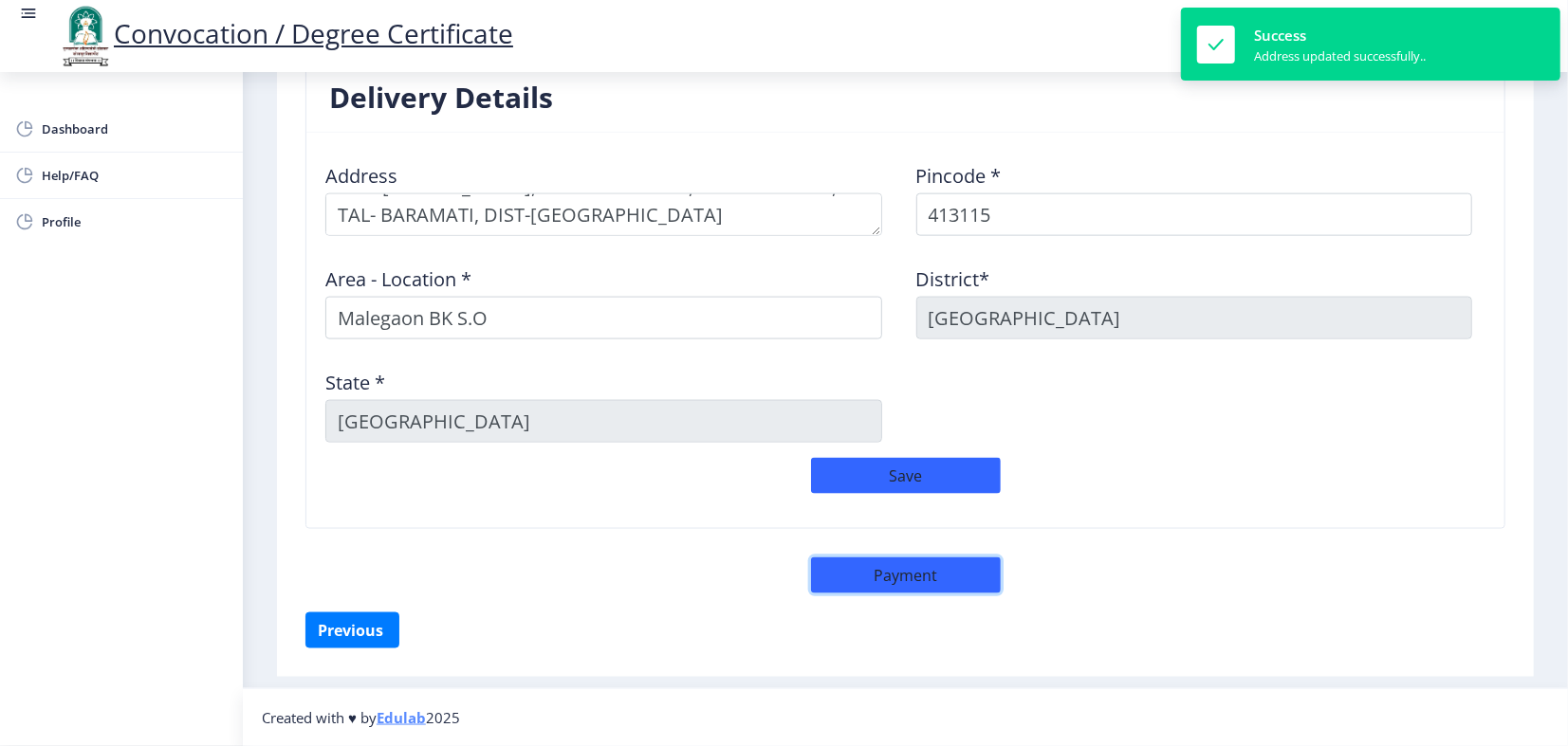
click at [907, 563] on button "Payment" at bounding box center [906, 576] width 190 height 36
select select "sealed"
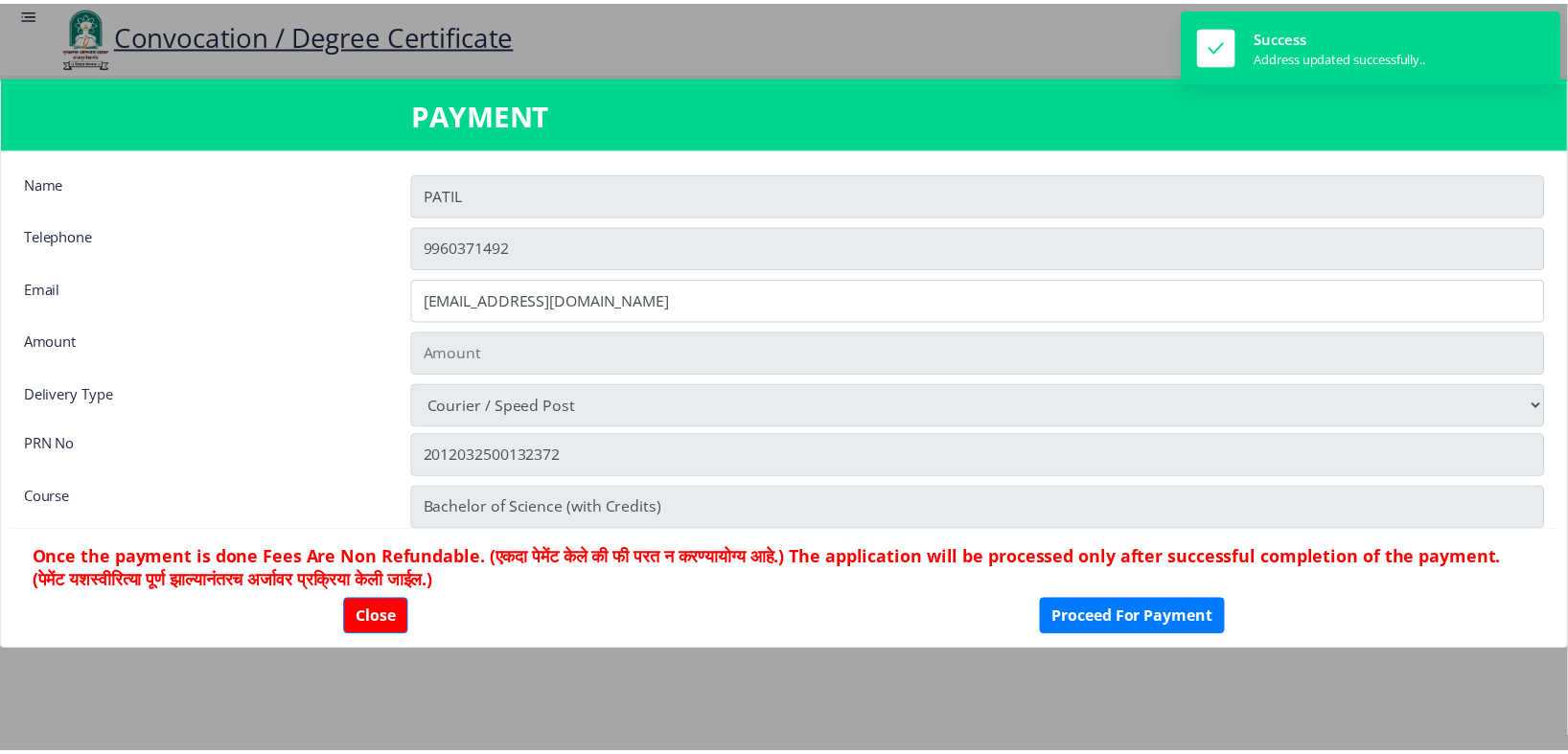
scroll to position [1785, 0]
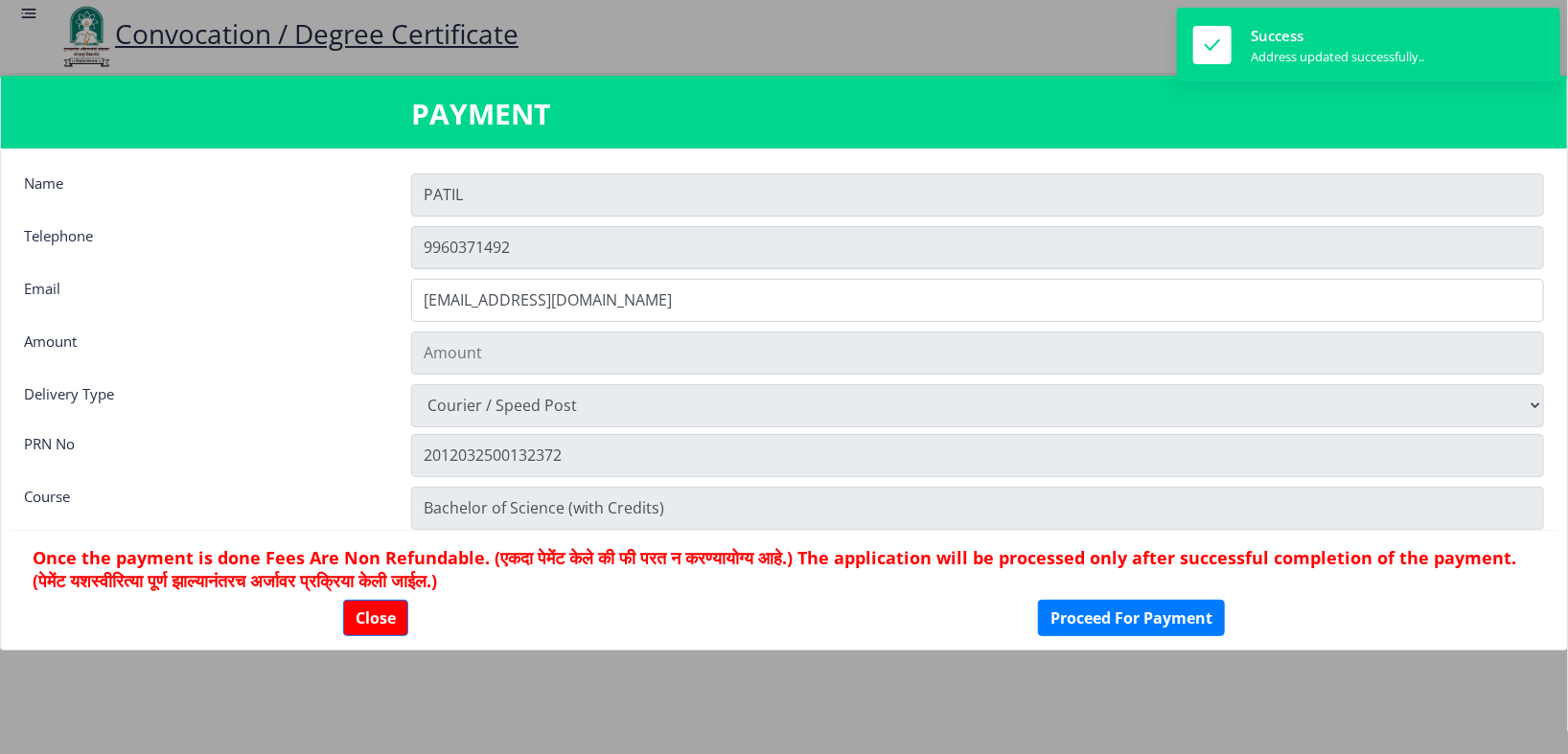
type input "1885"
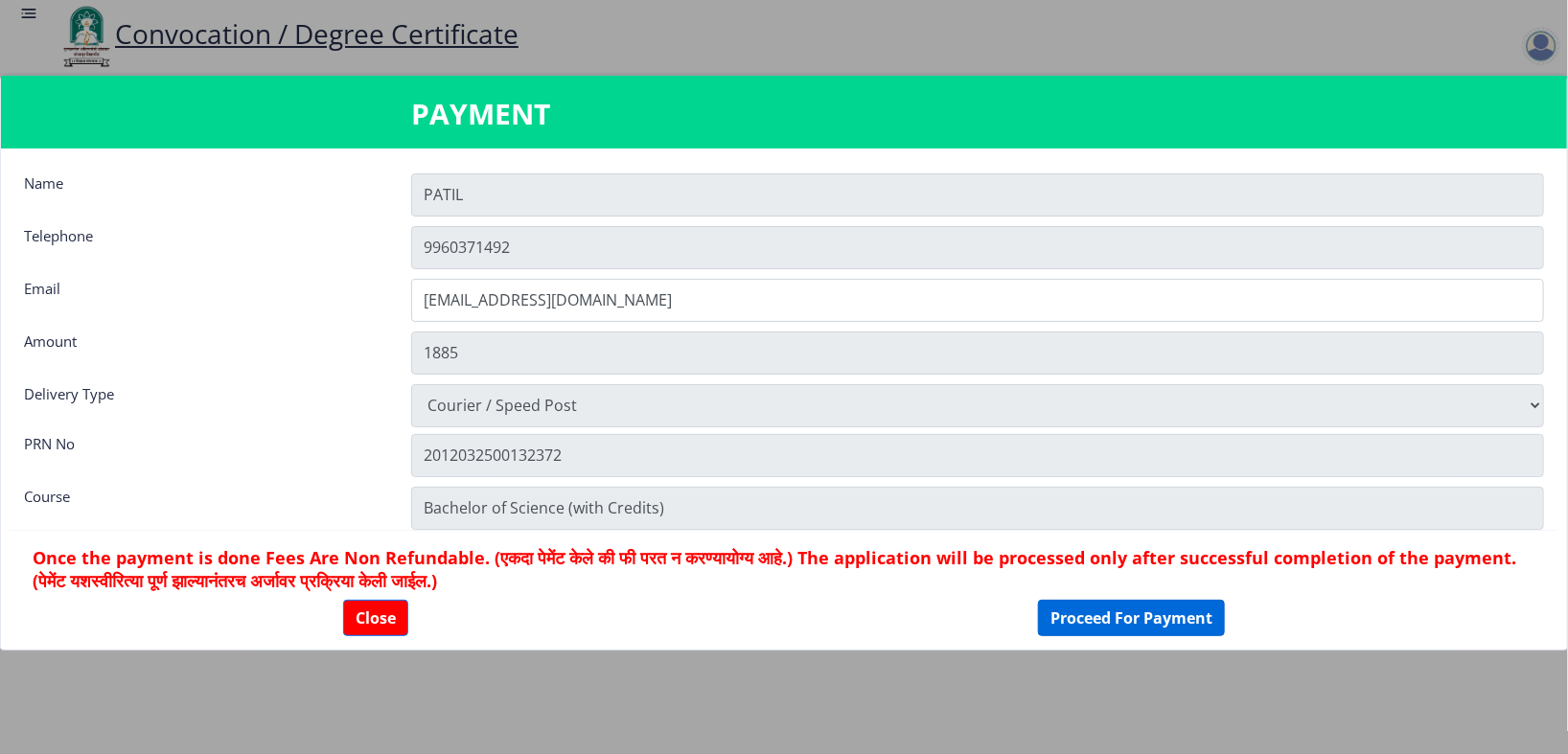
scroll to position [53, 0]
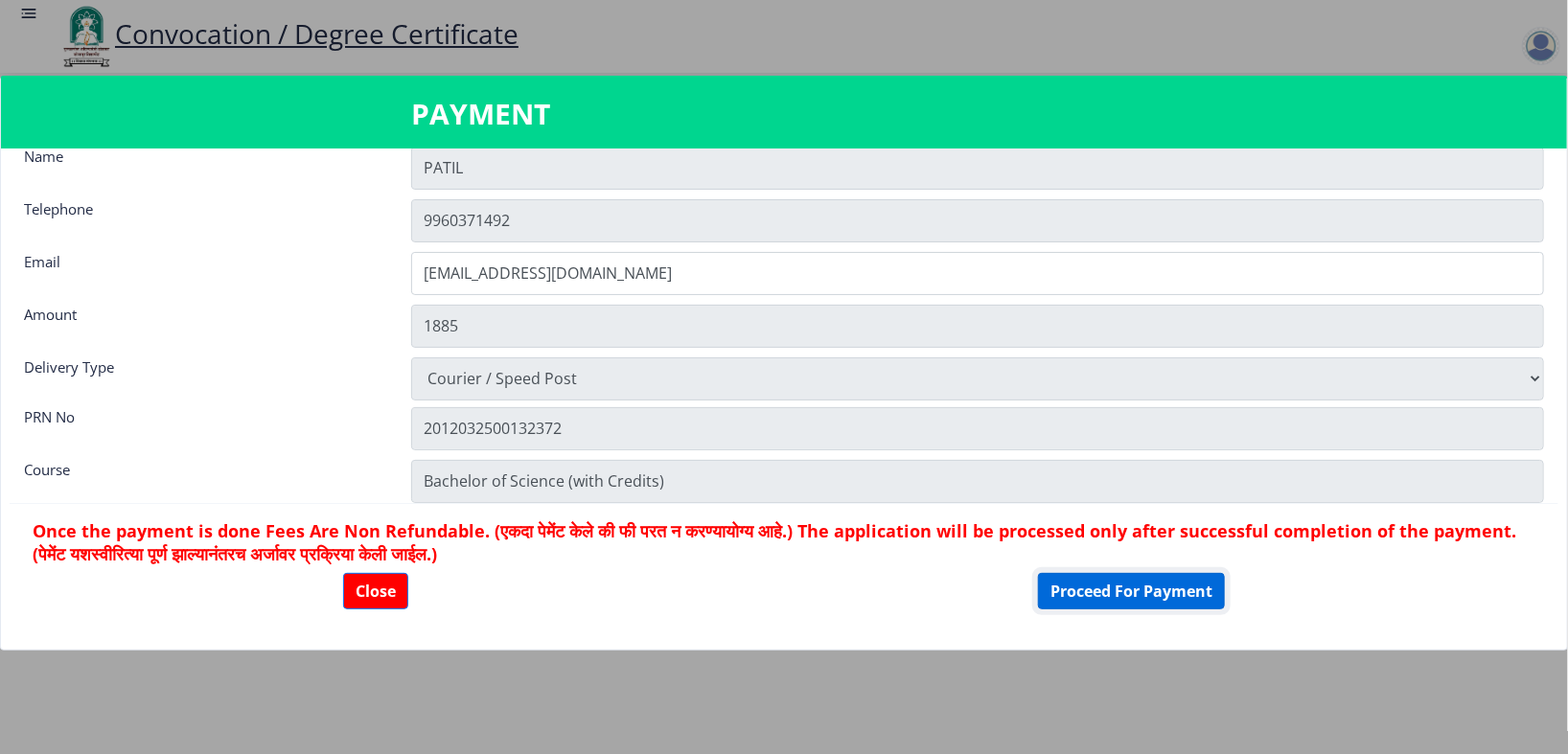
click at [1132, 589] on button "Proceed For Payment" at bounding box center [1131, 591] width 187 height 37
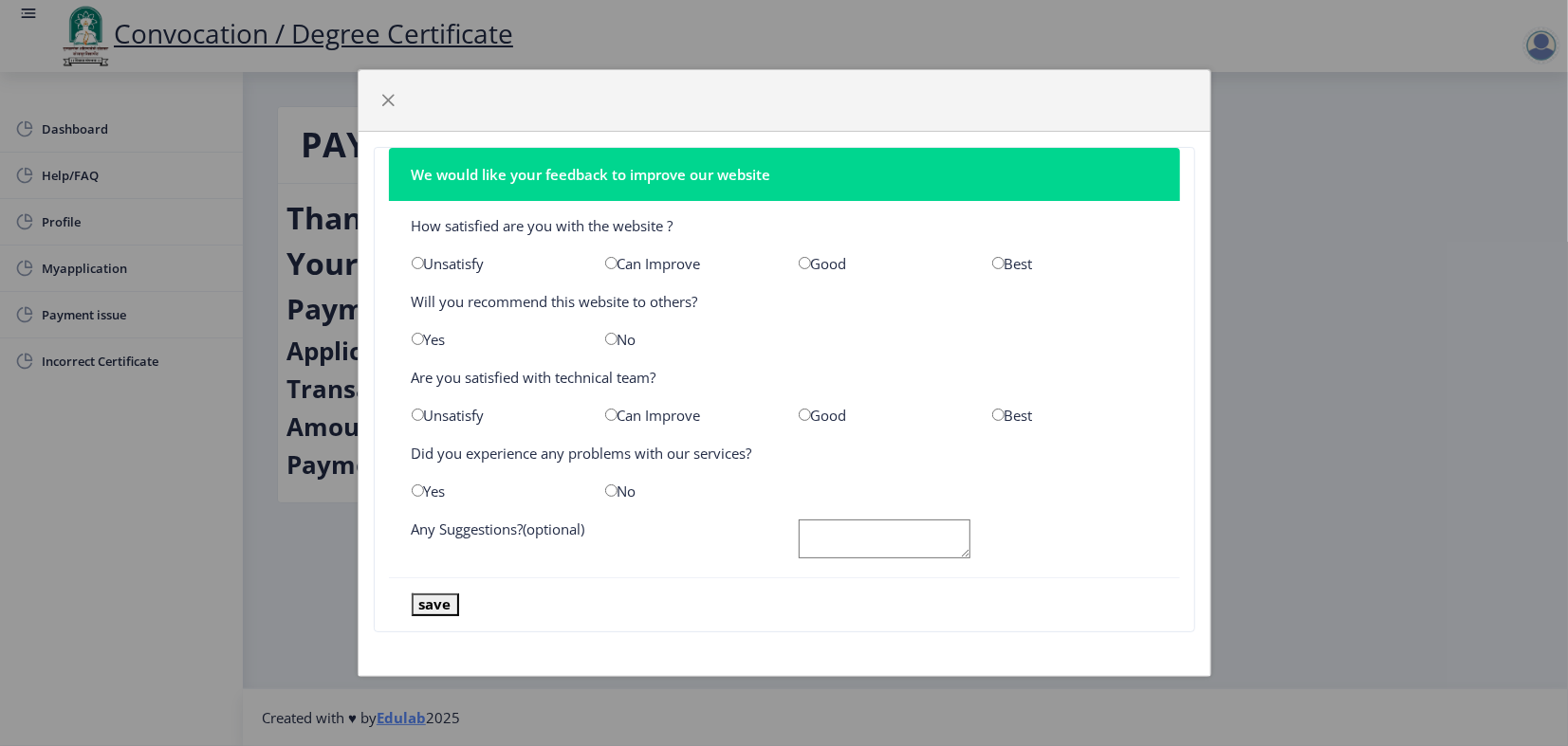
click at [988, 256] on div "Best" at bounding box center [1075, 263] width 194 height 19
click at [992, 256] on input "radio" at bounding box center [998, 262] width 13 height 13
radio input "true"
click at [421, 342] on input "radio" at bounding box center [417, 339] width 13 height 13
radio input "true"
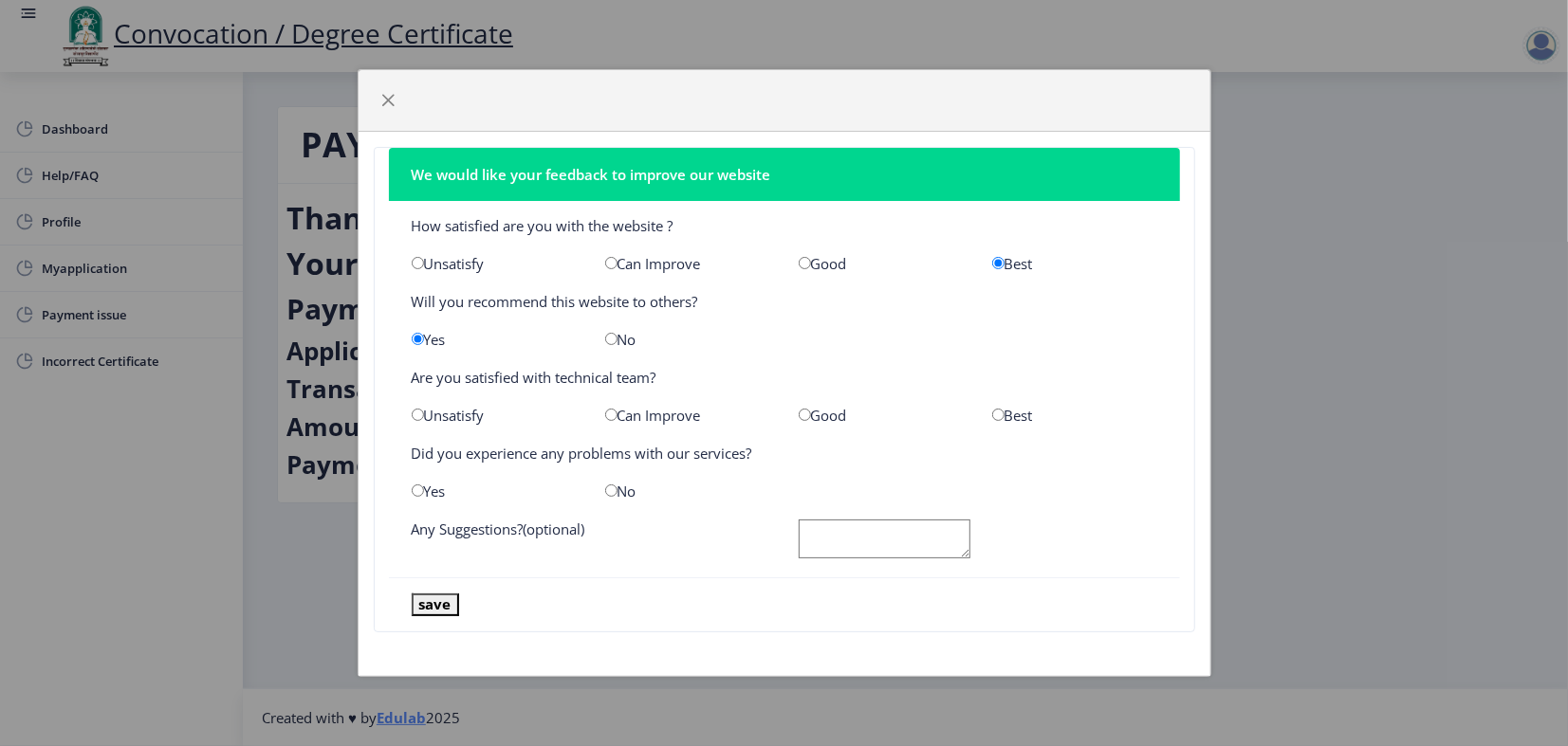
click at [992, 421] on input "radio" at bounding box center [998, 414] width 13 height 13
radio input "true"
click at [606, 497] on input "radio" at bounding box center [611, 490] width 13 height 13
radio input "true"
click at [443, 616] on button "save" at bounding box center [435, 604] width 47 height 22
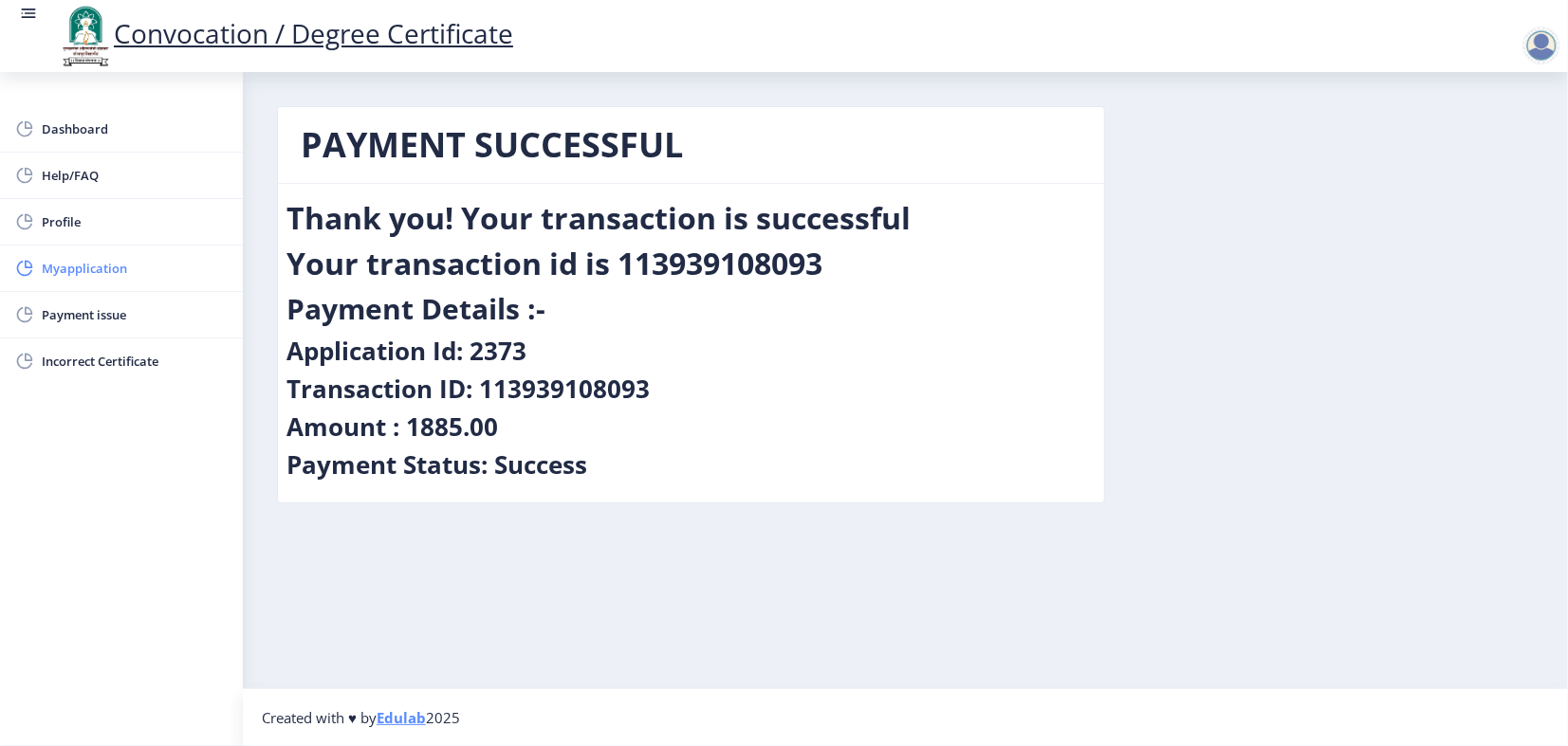
click at [134, 280] on span "Myapplication" at bounding box center [135, 267] width 186 height 23
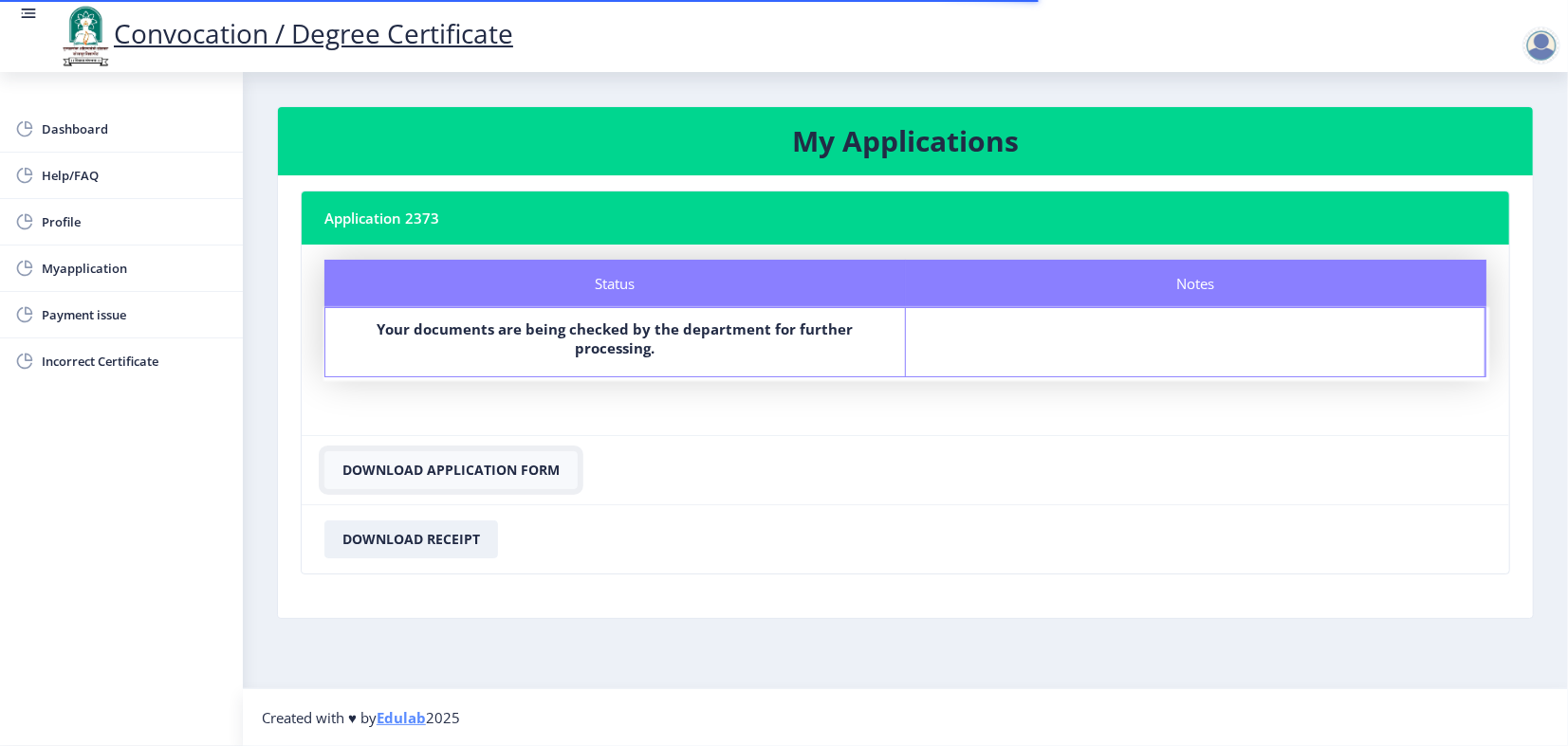
click at [578, 490] on button "Download Application Form" at bounding box center [451, 470] width 254 height 38
click at [1187, 327] on div "Notes" at bounding box center [1196, 343] width 581 height 69
click at [475, 556] on button "Download Receipt" at bounding box center [410, 539] width 173 height 38
click at [1544, 53] on div at bounding box center [1542, 45] width 38 height 38
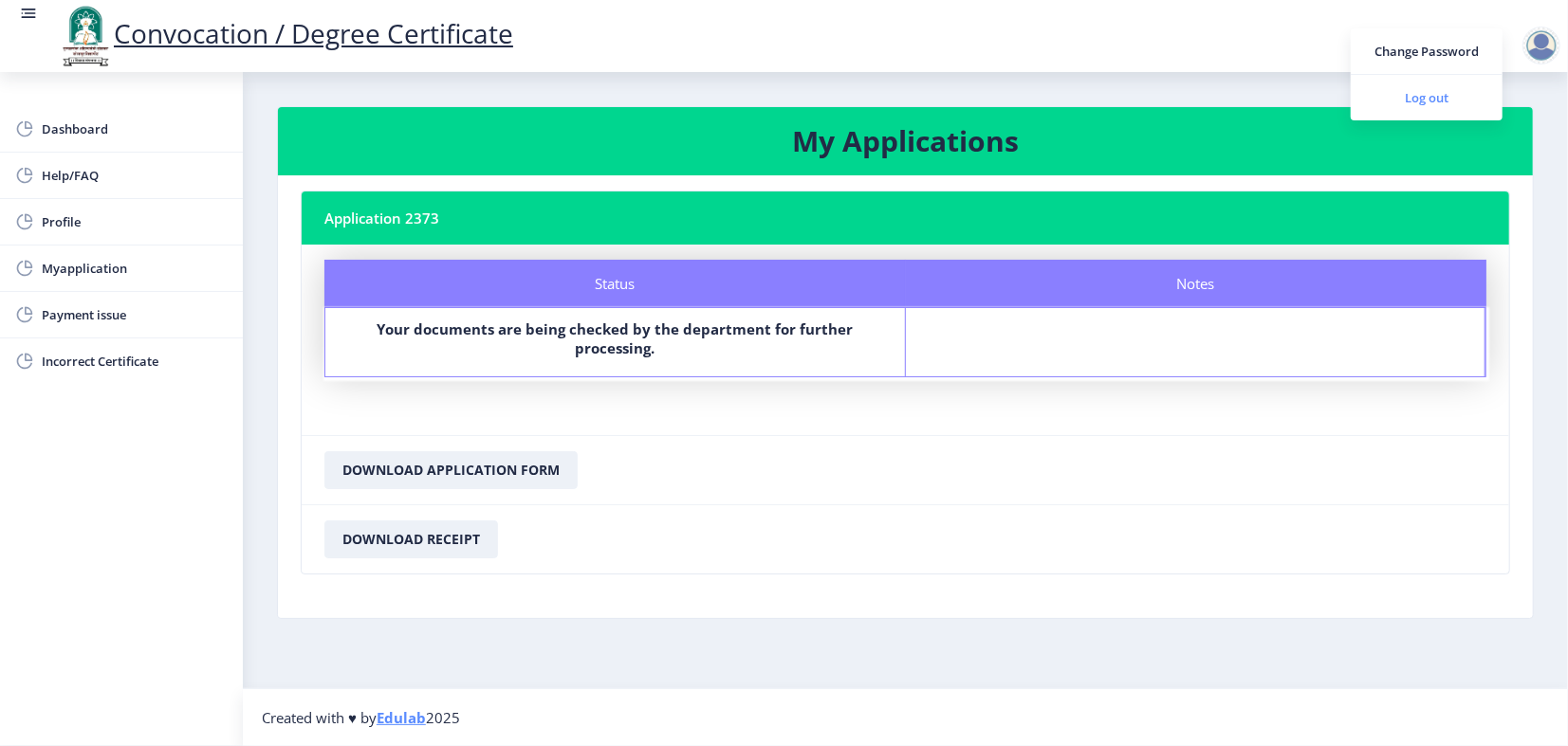
click at [1403, 109] on span "Log out" at bounding box center [1427, 97] width 121 height 23
